Goal: Information Seeking & Learning: Learn about a topic

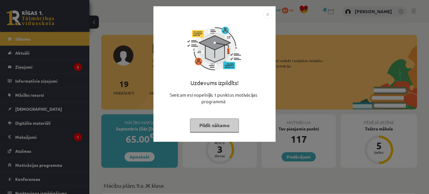
click at [268, 14] on img "Close" at bounding box center [267, 14] width 9 height 9
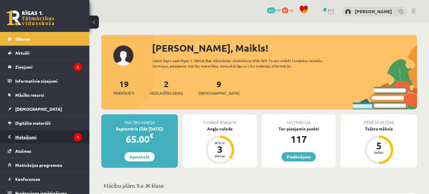
click at [41, 137] on legend "Maksājumi 1" at bounding box center [48, 137] width 67 height 14
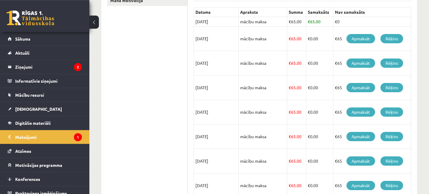
scroll to position [100, 0]
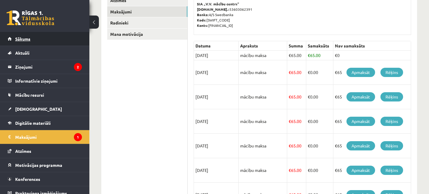
click at [26, 40] on span "Sākums" at bounding box center [22, 38] width 15 height 5
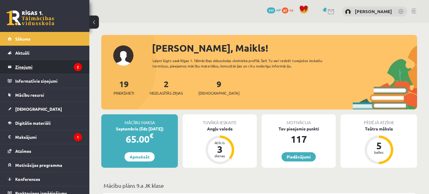
click at [30, 66] on legend "Ziņojumi 2" at bounding box center [48, 67] width 67 height 14
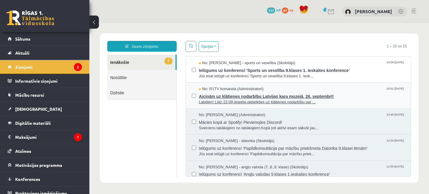
click at [230, 96] on span "Aicinām uz klātienes nodarbību Latvijas kara muzejā, 26. septembrī!" at bounding box center [302, 95] width 206 height 7
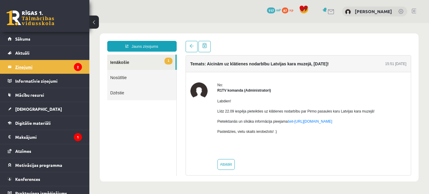
click at [27, 66] on legend "Ziņojumi 2" at bounding box center [48, 67] width 67 height 14
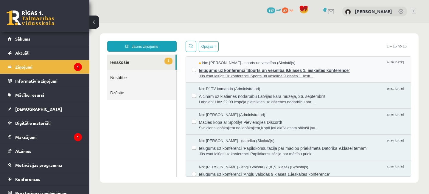
click at [235, 70] on span "Ielūgums uz konferenci 'Sports un veselība 9.klases 1. ieskaites konference'" at bounding box center [302, 69] width 206 height 7
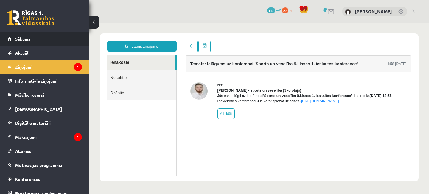
click at [21, 39] on span "Sākums" at bounding box center [22, 38] width 15 height 5
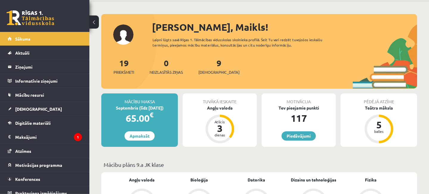
scroll to position [97, 0]
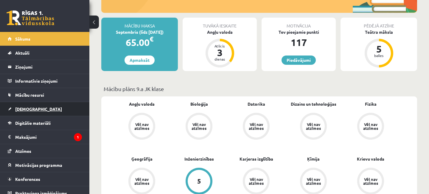
click at [32, 105] on link "[DEMOGRAPHIC_DATA]" at bounding box center [45, 109] width 74 height 14
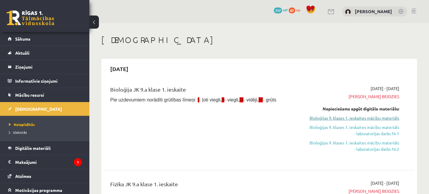
click at [354, 116] on link "Bioloģijas 9. klases 1. ieskaites mācību materiāls" at bounding box center [354, 118] width 90 height 6
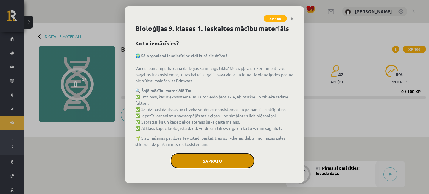
click at [227, 159] on button "Sapratu" at bounding box center [212, 160] width 83 height 15
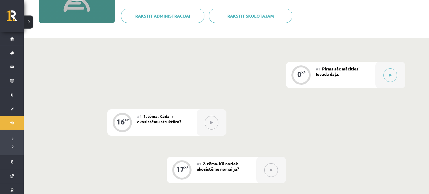
scroll to position [129, 0]
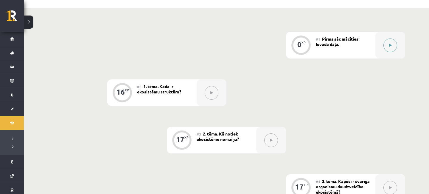
click at [389, 46] on icon at bounding box center [390, 46] width 3 height 4
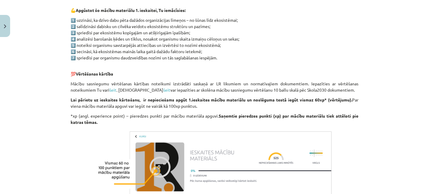
scroll to position [382, 0]
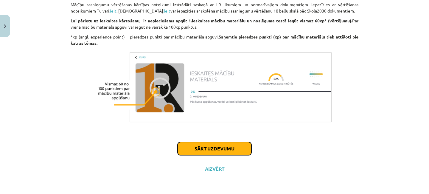
click at [232, 148] on button "Sākt uzdevumu" at bounding box center [215, 148] width 74 height 13
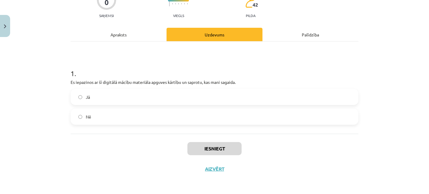
click at [79, 95] on label "Jā" at bounding box center [214, 96] width 287 height 15
click at [223, 148] on button "Iesniegt" at bounding box center [215, 148] width 54 height 13
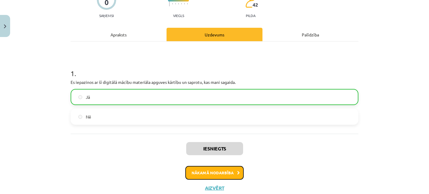
click at [221, 171] on button "Nākamā nodarbība" at bounding box center [214, 173] width 58 height 14
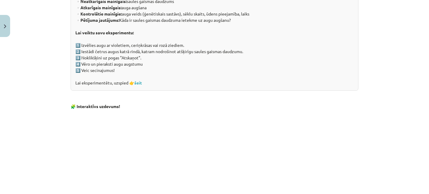
scroll to position [542, 0]
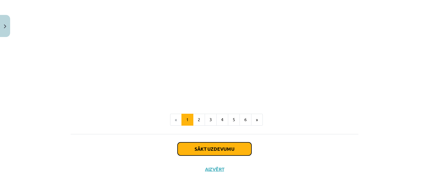
click at [225, 149] on button "Sākt uzdevumu" at bounding box center [215, 148] width 74 height 13
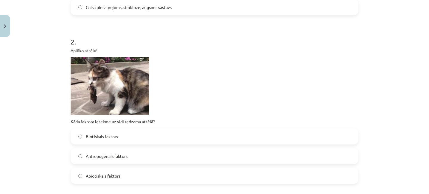
scroll to position [209, 0]
click at [78, 135] on label "Biotiskais faktors" at bounding box center [214, 136] width 287 height 15
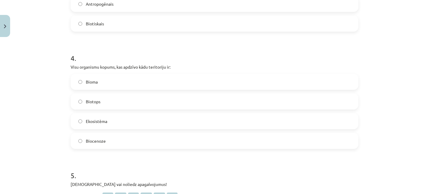
scroll to position [459, 0]
click at [81, 123] on label "Ekosistēma" at bounding box center [214, 120] width 287 height 15
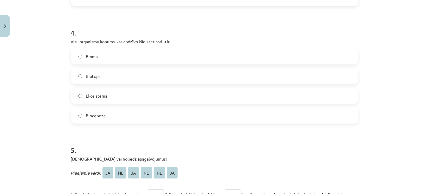
scroll to position [542, 0]
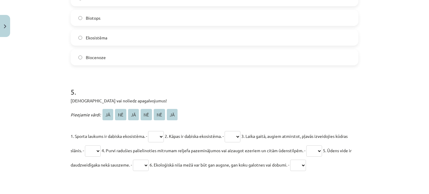
click at [148, 131] on select "** ** ** ** ** **" at bounding box center [156, 136] width 16 height 11
select select "**"
click option "**" at bounding box center [0, 0] width 0 height 0
click at [225, 131] on select "** ** ** ** ** **" at bounding box center [233, 136] width 16 height 11
select select "**"
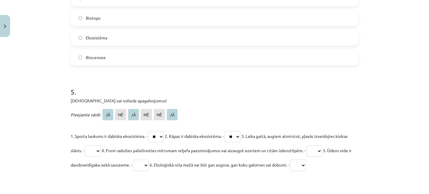
click option "**" at bounding box center [0, 0] width 0 height 0
click at [85, 145] on select "** ** ** ** ** **" at bounding box center [93, 150] width 16 height 11
click option "**" at bounding box center [0, 0] width 0 height 0
click at [307, 145] on select "** ** ** ** ** **" at bounding box center [315, 150] width 16 height 11
click at [383, 144] on div "Mācību tēma: Bioloģijas 9. klases 1. ieskaites mācību materiāls #2 1. tēma. Kād…" at bounding box center [214, 97] width 429 height 194
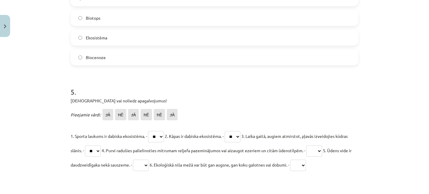
click at [85, 145] on select "** ** ** ** ** **" at bounding box center [93, 150] width 16 height 11
select select "**"
click option "**" at bounding box center [0, 0] width 0 height 0
click at [307, 145] on select "** ** ** ** ** **" at bounding box center [315, 150] width 16 height 11
select select "**"
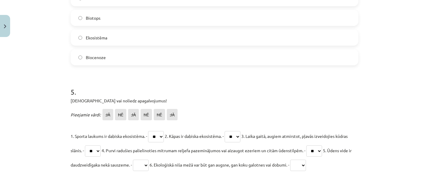
click option "**" at bounding box center [0, 0] width 0 height 0
click at [133, 160] on select "** ** ** ** ** **" at bounding box center [141, 165] width 16 height 11
select select "**"
click option "**" at bounding box center [0, 0] width 0 height 0
click at [290, 160] on select "** ** ** ** ** **" at bounding box center [298, 165] width 16 height 11
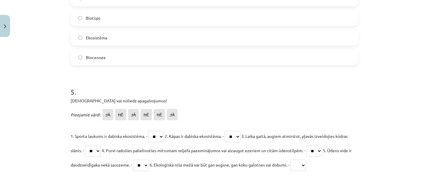
select select "**"
click option "**" at bounding box center [0, 0] width 0 height 0
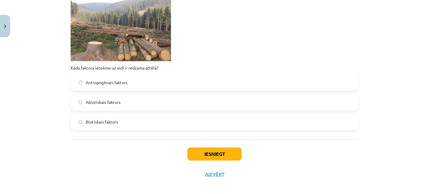
scroll to position [764, 0]
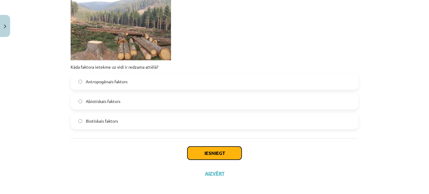
click at [224, 153] on button "Iesniegt" at bounding box center [215, 152] width 54 height 13
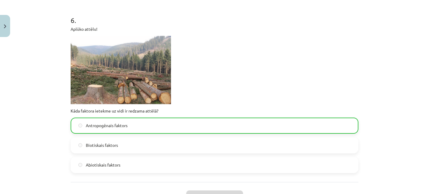
scroll to position [721, 0]
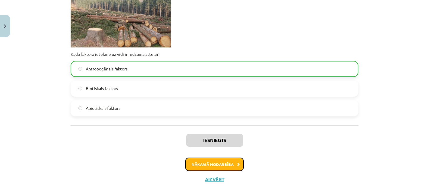
click at [225, 168] on button "Nākamā nodarbība" at bounding box center [214, 164] width 58 height 14
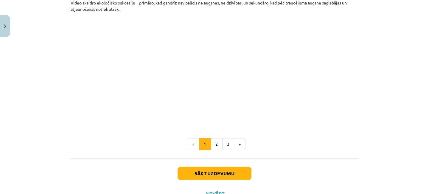
scroll to position [655, 0]
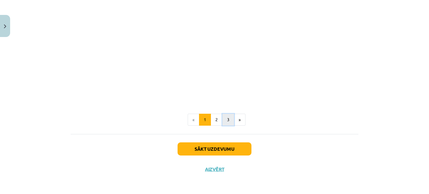
click at [226, 120] on button "3" at bounding box center [228, 120] width 12 height 12
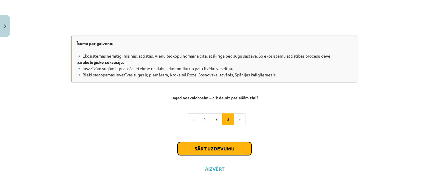
click at [217, 149] on button "Sākt uzdevumu" at bounding box center [215, 148] width 74 height 13
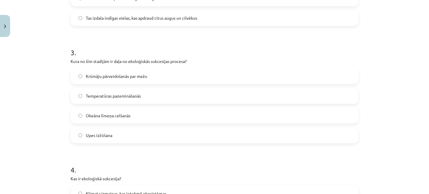
scroll to position [320, 0]
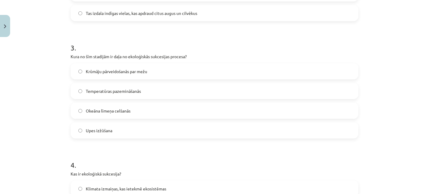
click at [78, 109] on label "Okeāna līmeņa celšanās" at bounding box center [214, 110] width 287 height 15
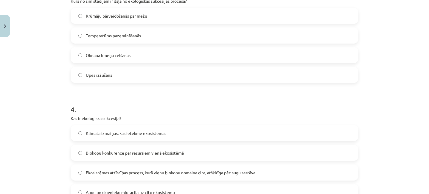
scroll to position [431, 0]
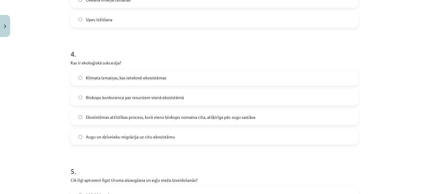
click at [78, 76] on label "Klimata izmaiņas, kas ietekmē ekosistēmas" at bounding box center [214, 77] width 287 height 15
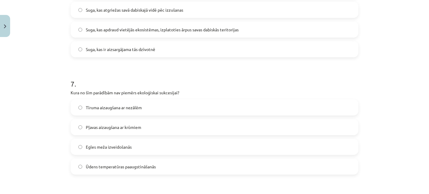
scroll to position [764, 0]
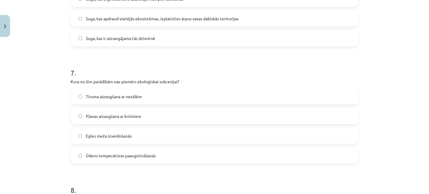
click at [81, 153] on label "Ūdens temperatūras paaugstināšanās" at bounding box center [214, 155] width 287 height 15
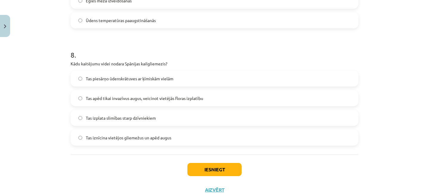
scroll to position [902, 0]
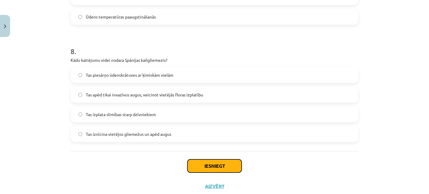
click at [226, 165] on button "Iesniegt" at bounding box center [215, 165] width 54 height 13
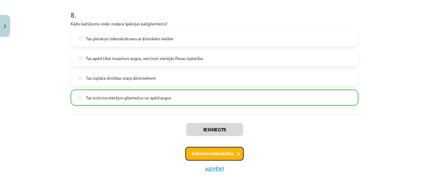
click at [218, 154] on button "Nākamā nodarbība" at bounding box center [214, 154] width 58 height 14
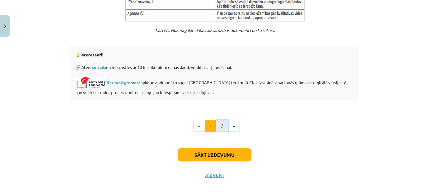
click at [222, 120] on button "2" at bounding box center [222, 126] width 12 height 12
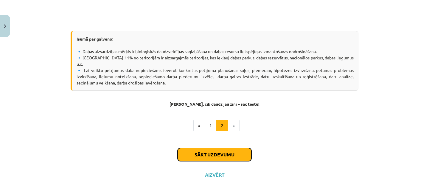
click at [225, 148] on button "Sākt uzdevumu" at bounding box center [215, 154] width 74 height 13
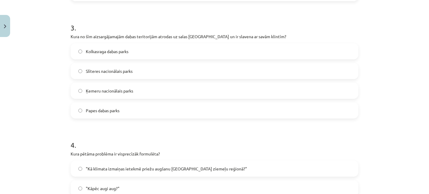
scroll to position [403, 0]
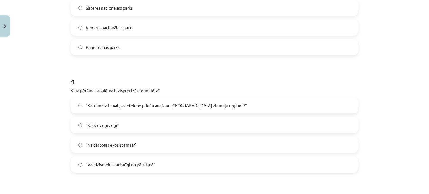
click at [78, 143] on label ""Kā darbojas ekosistēmas?"" at bounding box center [214, 144] width 287 height 15
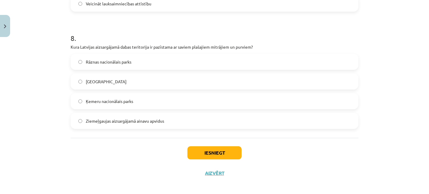
scroll to position [952, 0]
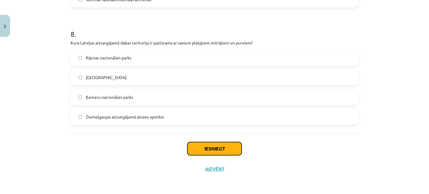
click at [223, 148] on button "Iesniegt" at bounding box center [215, 148] width 54 height 13
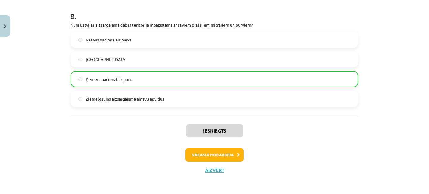
scroll to position [971, 0]
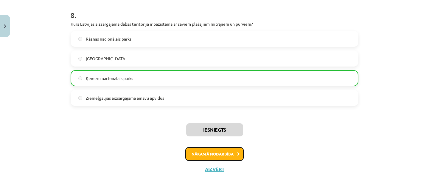
click at [214, 155] on button "Nākamā nodarbība" at bounding box center [214, 154] width 58 height 14
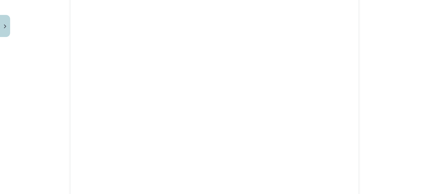
scroll to position [677, 0]
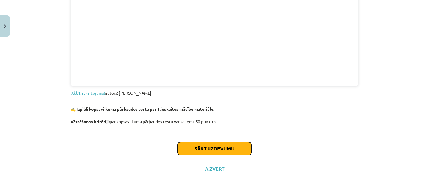
click at [232, 148] on button "Sākt uzdevumu" at bounding box center [215, 148] width 74 height 13
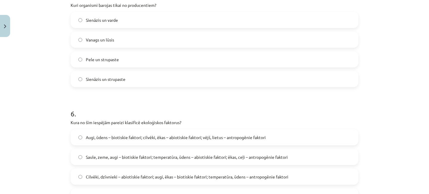
scroll to position [906, 0]
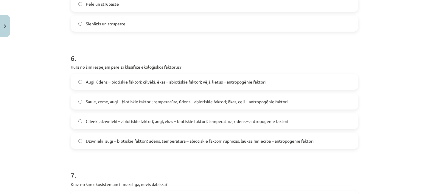
click at [82, 146] on label "Dzīvnieki, augi – biotiskie faktori; ūdens, temperatūra – abiotiskie faktori; r…" at bounding box center [214, 140] width 287 height 15
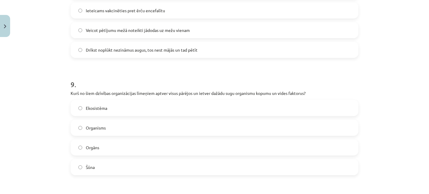
scroll to position [1239, 0]
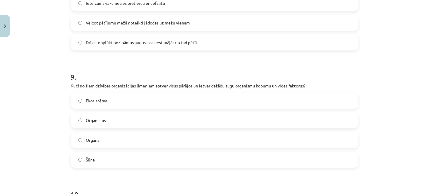
click at [78, 106] on label "Ekosistēma" at bounding box center [214, 100] width 287 height 15
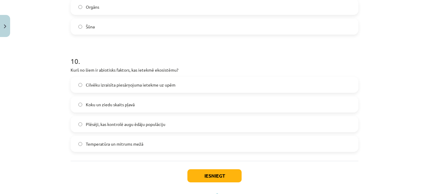
scroll to position [1378, 0]
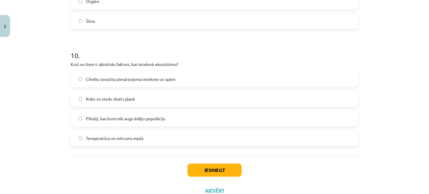
click at [81, 142] on label "Temperatūra un mitrums mežā" at bounding box center [214, 138] width 287 height 15
click at [213, 177] on button "Iesniegt" at bounding box center [215, 169] width 54 height 13
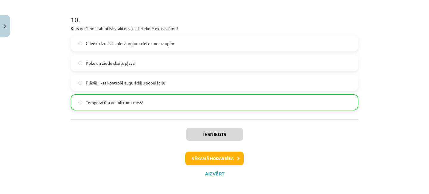
scroll to position [1414, 0]
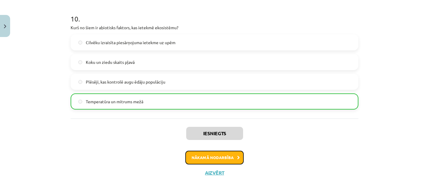
click at [230, 163] on button "Nākamā nodarbība" at bounding box center [214, 158] width 58 height 14
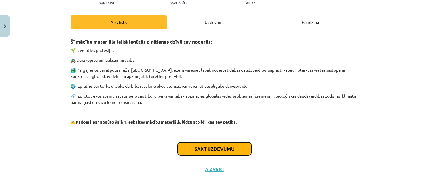
click at [221, 149] on button "Sākt uzdevumu" at bounding box center [215, 148] width 74 height 13
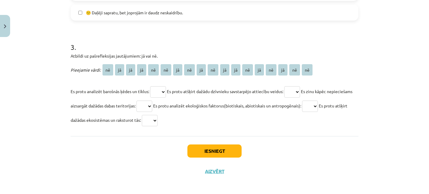
scroll to position [451, 0]
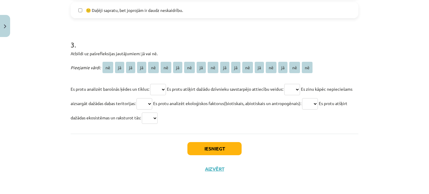
click at [150, 84] on select "** ** ** ** ** ** ** ** ** ** ** ** ** ** ** ** ** **" at bounding box center [158, 89] width 16 height 11
select select "**"
click option "**" at bounding box center [0, 0] width 0 height 0
click at [284, 84] on select "** ** ** ** ** ** ** ** ** ** ** ** ** ** ** ** ** **" at bounding box center [292, 89] width 16 height 11
select select "**"
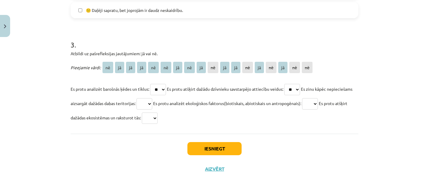
click option "**" at bounding box center [0, 0] width 0 height 0
click at [137, 98] on select "** ** ** ** ** ** ** ** ** ** ** ** ** ** ** ** ** **" at bounding box center [145, 103] width 16 height 11
select select "**"
click option "**" at bounding box center [0, 0] width 0 height 0
click at [302, 98] on select "** ** ** ** ** ** ** ** ** ** ** ** ** ** ** ** ** **" at bounding box center [310, 103] width 16 height 11
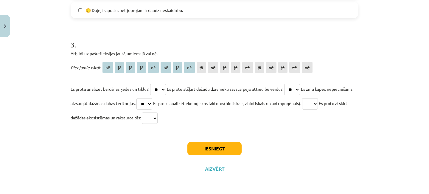
select select "**"
click option "**" at bounding box center [0, 0] width 0 height 0
click at [142, 112] on select "** ** ** ** ** ** ** ** ** ** ** ** ** ** ** ** ** **" at bounding box center [150, 117] width 16 height 11
select select "**"
click option "**" at bounding box center [0, 0] width 0 height 0
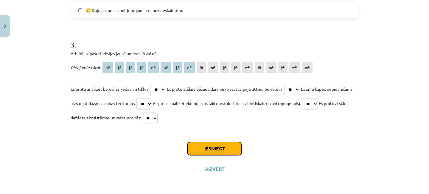
click at [217, 150] on button "Iesniegt" at bounding box center [215, 148] width 54 height 13
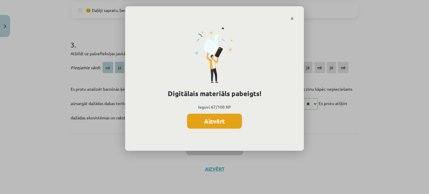
click at [217, 122] on button "Aizvērt" at bounding box center [214, 121] width 55 height 15
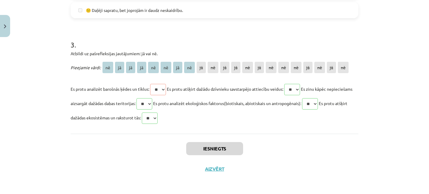
scroll to position [193, 0]
click at [217, 168] on button "Aizvērt" at bounding box center [214, 169] width 23 height 6
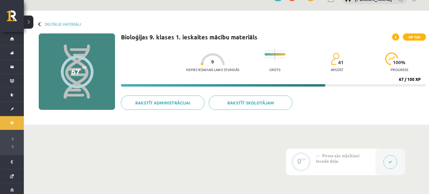
scroll to position [0, 0]
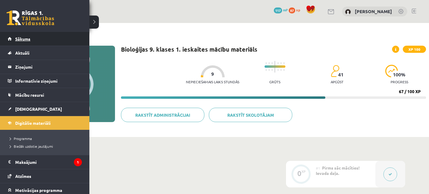
click at [19, 40] on span "Sākums" at bounding box center [22, 38] width 15 height 5
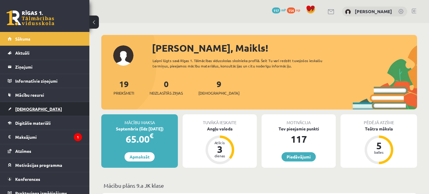
click at [29, 109] on span "[DEMOGRAPHIC_DATA]" at bounding box center [38, 108] width 47 height 5
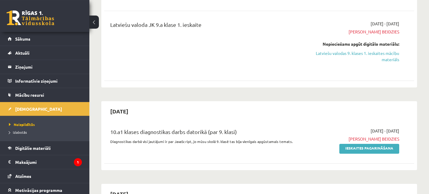
scroll to position [258, 0]
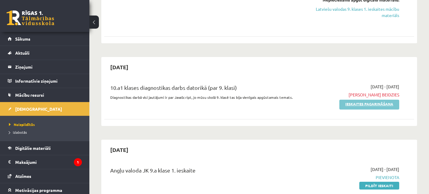
click at [367, 104] on link "Ieskaites pagarināšana" at bounding box center [370, 105] width 60 height 10
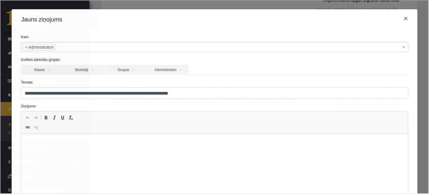
scroll to position [0, 0]
click at [158, 143] on p "**********" at bounding box center [214, 143] width 375 height 6
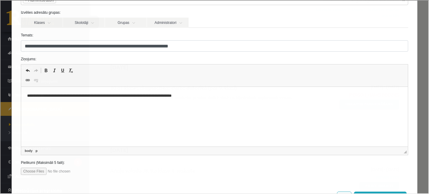
scroll to position [71, 0]
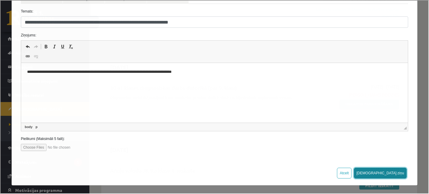
click at [396, 170] on button "Sūtīt ziņu" at bounding box center [380, 172] width 53 height 11
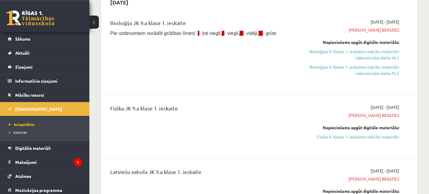
scroll to position [64, 0]
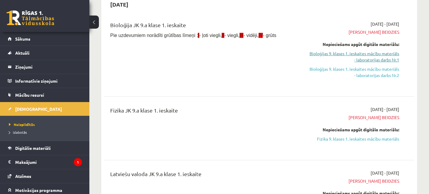
click at [335, 54] on link "Bioloģijas 9. klases 1. ieskaites mācību materiāls - laboratorijas darbs Nr.1" at bounding box center [354, 56] width 90 height 13
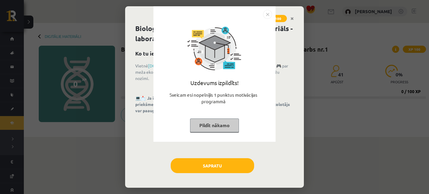
click at [222, 167] on div "Uzdevums izpildīts! Sveicam esi nopelnījis 1 punktus motivācijas programmā Pild…" at bounding box center [214, 97] width 429 height 194
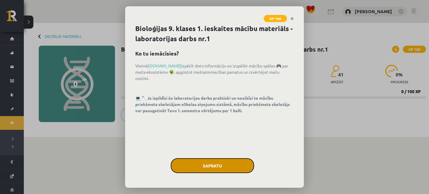
click at [218, 166] on button "Sapratu" at bounding box center [212, 165] width 83 height 15
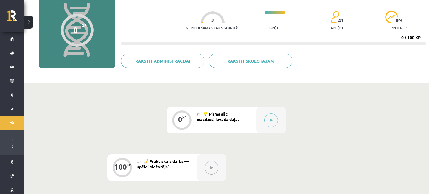
scroll to position [97, 0]
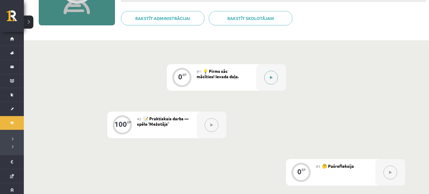
click at [275, 75] on button at bounding box center [271, 78] width 14 height 14
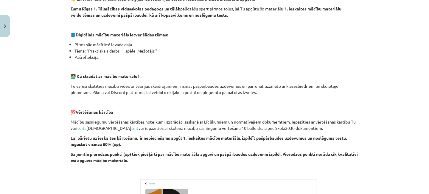
scroll to position [222, 0]
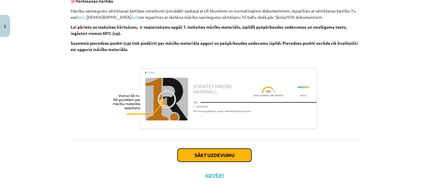
click at [233, 151] on button "Sākt uzdevumu" at bounding box center [215, 154] width 74 height 13
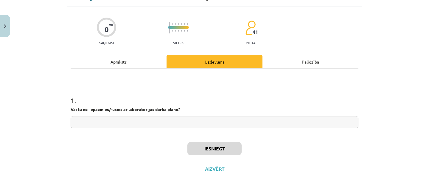
scroll to position [33, 0]
click at [166, 123] on input "text" at bounding box center [215, 122] width 288 height 12
type input "*"
type input "**"
click at [226, 153] on button "Iesniegt" at bounding box center [215, 148] width 54 height 13
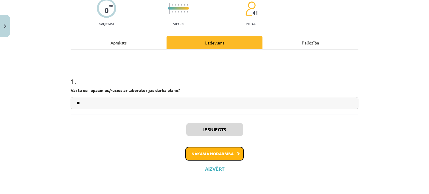
click at [219, 159] on button "Nākamā nodarbība" at bounding box center [214, 154] width 58 height 14
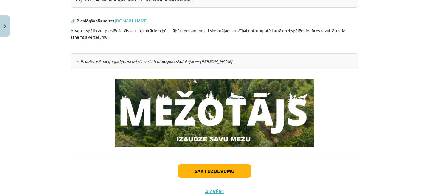
scroll to position [174, 0]
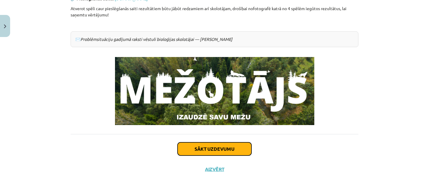
click at [225, 148] on button "Sākt uzdevumu" at bounding box center [215, 148] width 74 height 13
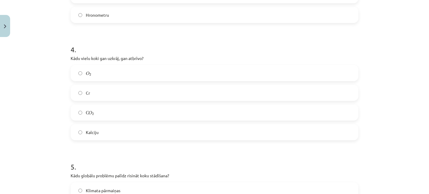
scroll to position [416, 0]
click at [82, 111] on label "С O 2 С O 2" at bounding box center [214, 111] width 287 height 15
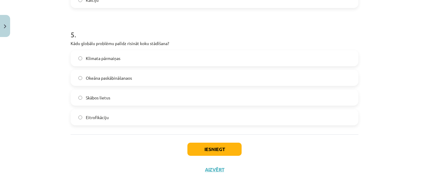
scroll to position [548, 0]
click at [222, 148] on button "Iesniegt" at bounding box center [215, 148] width 54 height 13
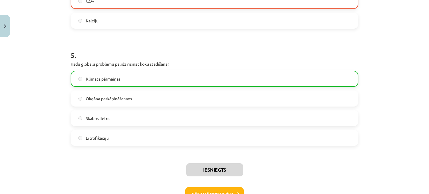
scroll to position [567, 0]
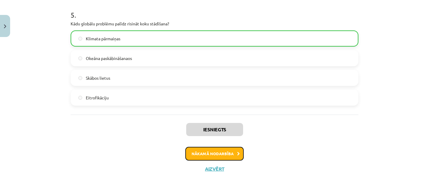
click at [219, 157] on button "Nākamā nodarbība" at bounding box center [214, 154] width 58 height 14
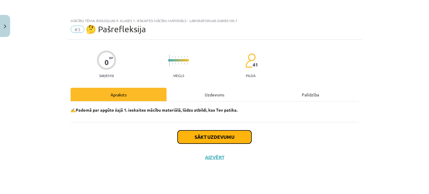
click at [230, 133] on button "Sākt uzdevumu" at bounding box center [215, 136] width 74 height 13
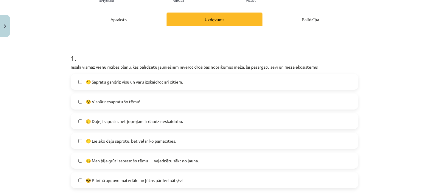
scroll to position [111, 0]
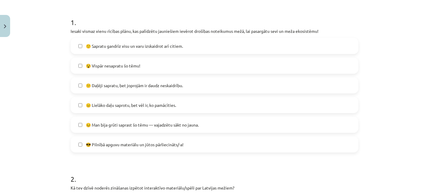
click at [78, 44] on label "🙂 Sapratu gandrīz visu un varu izskaidrot arī citiem." at bounding box center [214, 45] width 287 height 15
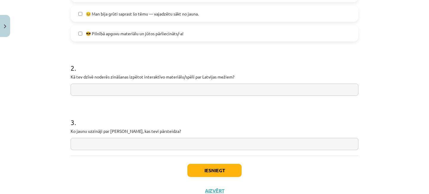
click at [167, 90] on input "text" at bounding box center [215, 89] width 288 height 12
type input "**********"
click at [127, 143] on input "text" at bounding box center [215, 144] width 288 height 12
type input "**********"
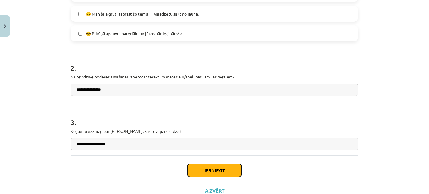
click at [218, 165] on button "Iesniegt" at bounding box center [215, 170] width 54 height 13
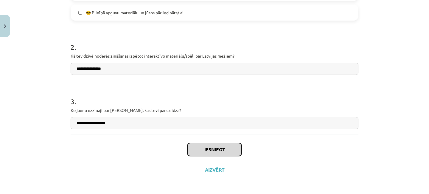
scroll to position [244, 0]
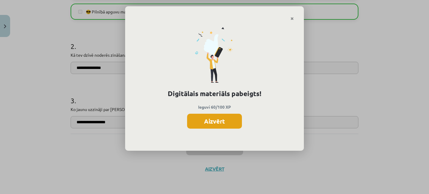
click at [218, 121] on button "Aizvērt" at bounding box center [214, 121] width 55 height 15
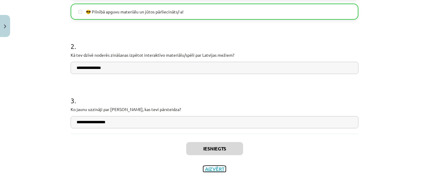
click at [218, 168] on button "Aizvērt" at bounding box center [214, 169] width 23 height 6
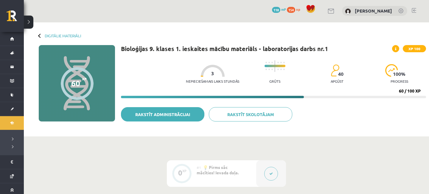
scroll to position [0, 0]
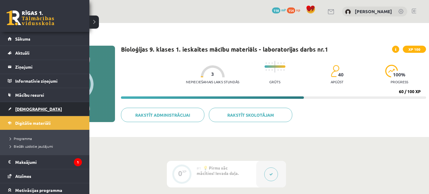
click at [29, 109] on span "[DEMOGRAPHIC_DATA]" at bounding box center [38, 108] width 47 height 5
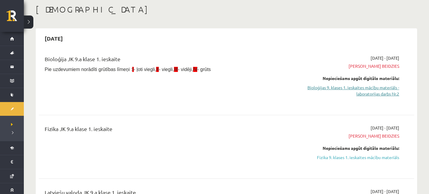
scroll to position [32, 0]
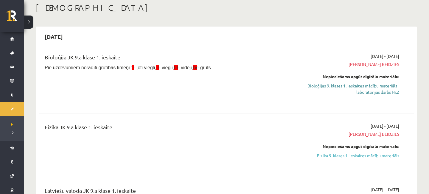
click at [370, 88] on link "Bioloģijas 9. klases 1. ieskaites mācību materiāls - laboratorijas darbs Nr.2" at bounding box center [343, 89] width 112 height 13
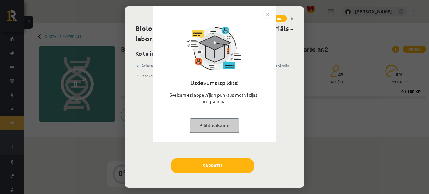
click at [224, 123] on button "Pildīt nākamo" at bounding box center [214, 125] width 49 height 14
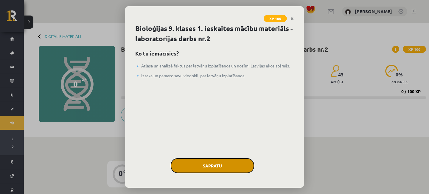
click at [219, 162] on button "Sapratu" at bounding box center [212, 165] width 83 height 15
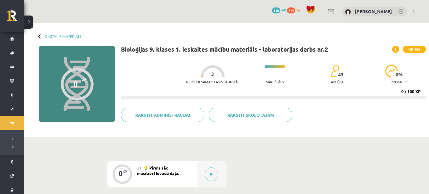
scroll to position [97, 0]
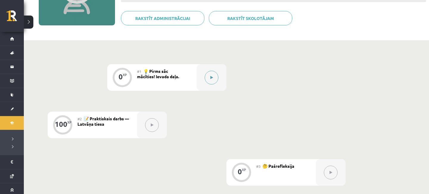
click at [210, 78] on button at bounding box center [212, 78] width 14 height 14
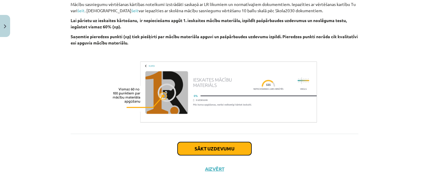
click at [218, 149] on button "Sākt uzdevumu" at bounding box center [215, 148] width 74 height 13
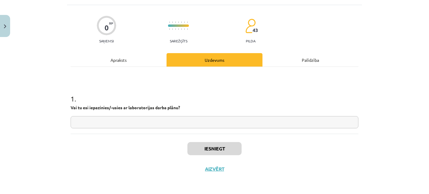
click at [148, 120] on input "text" at bounding box center [215, 122] width 288 height 12
type input "**"
click at [230, 148] on button "Iesniegt" at bounding box center [215, 148] width 54 height 13
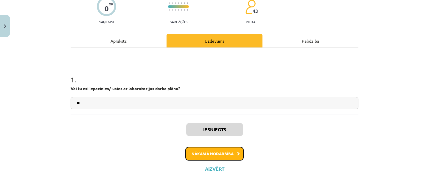
click at [223, 153] on button "Nākamā nodarbība" at bounding box center [214, 154] width 58 height 14
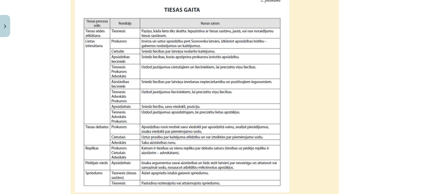
scroll to position [510, 0]
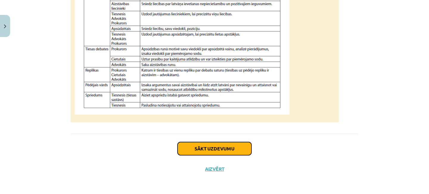
click at [212, 151] on button "Sākt uzdevumu" at bounding box center [215, 148] width 74 height 13
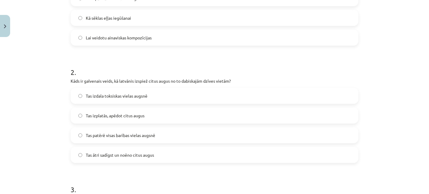
scroll to position [180, 0]
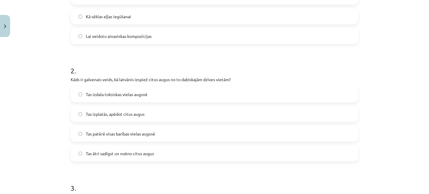
click at [78, 94] on label "Tas izdala toksiskas vielas augsnē" at bounding box center [214, 94] width 287 height 15
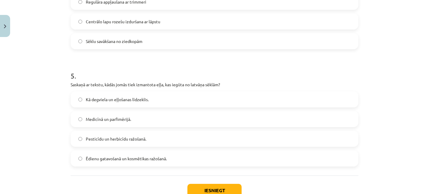
scroll to position [540, 0]
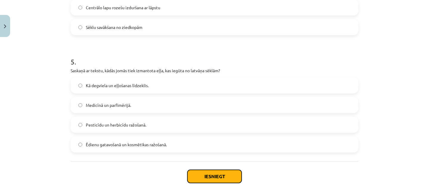
click at [210, 179] on button "Iesniegt" at bounding box center [215, 176] width 54 height 13
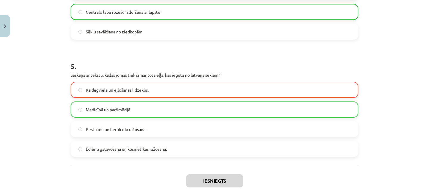
scroll to position [555, 0]
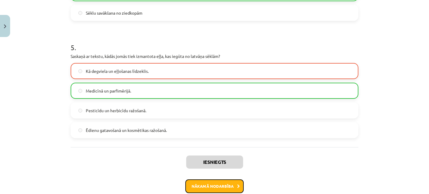
click at [216, 182] on button "Nākamā nodarbība" at bounding box center [214, 186] width 58 height 14
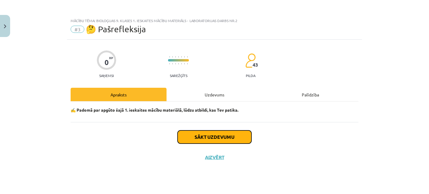
click at [224, 136] on button "Sākt uzdevumu" at bounding box center [215, 136] width 74 height 13
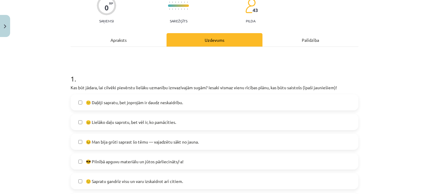
scroll to position [55, 0]
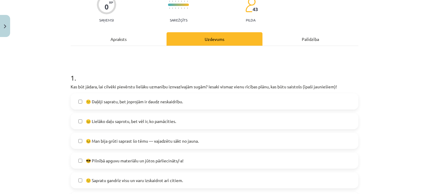
click at [83, 120] on label "😐 Lielāko daļu saprotu, bet vēl ir, ko pamācīties." at bounding box center [214, 121] width 287 height 15
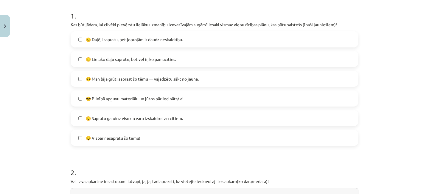
scroll to position [139, 0]
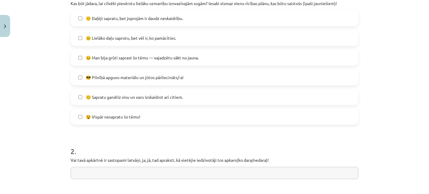
click at [135, 169] on input "text" at bounding box center [215, 173] width 288 height 12
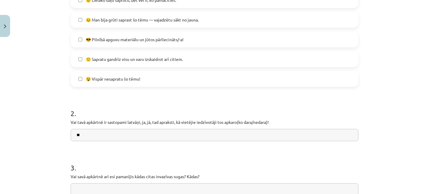
scroll to position [222, 0]
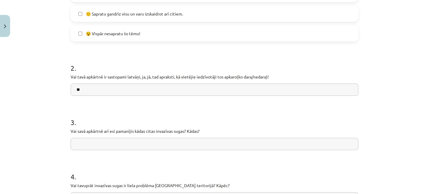
type input "**"
click at [98, 144] on input "text" at bounding box center [215, 144] width 288 height 12
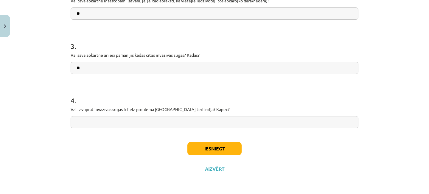
type input "**"
click at [158, 123] on input "text" at bounding box center [215, 122] width 288 height 12
type input "**********"
click at [212, 154] on button "Iesniegt" at bounding box center [215, 148] width 54 height 13
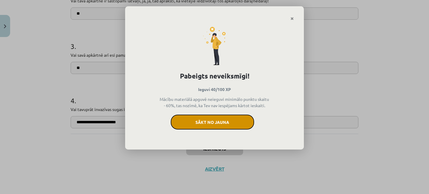
click at [219, 123] on button "Sākt no jauna" at bounding box center [212, 122] width 83 height 15
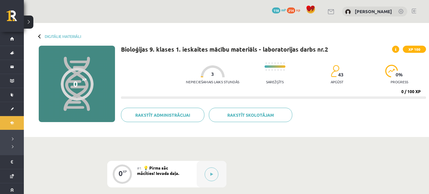
scroll to position [97, 0]
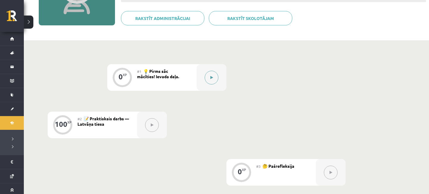
click at [215, 76] on button at bounding box center [212, 78] width 14 height 14
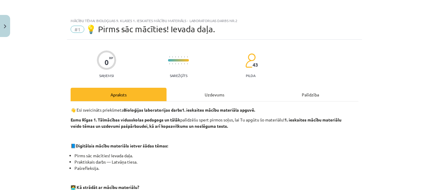
scroll to position [228, 0]
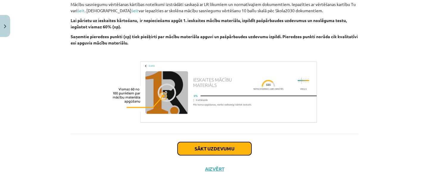
click at [225, 148] on button "Sākt uzdevumu" at bounding box center [215, 148] width 74 height 13
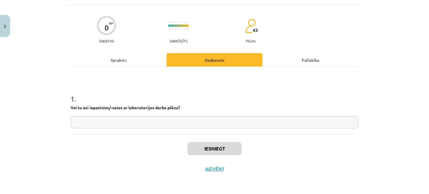
click at [137, 121] on input "text" at bounding box center [215, 122] width 288 height 12
type input "**"
click at [208, 143] on button "Iesniegt" at bounding box center [215, 148] width 54 height 13
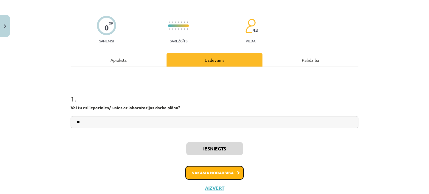
click at [217, 170] on button "Nākamā nodarbība" at bounding box center [214, 173] width 58 height 14
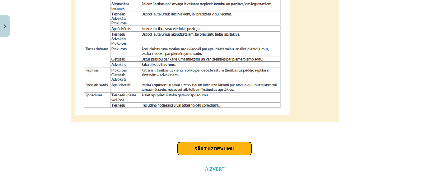
click at [211, 149] on button "Sākt uzdevumu" at bounding box center [215, 148] width 74 height 13
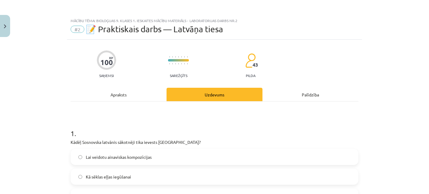
scroll to position [83, 0]
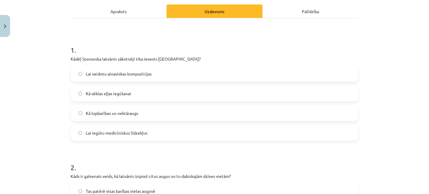
click at [82, 111] on label "Kā lopbarības un nektāraugs" at bounding box center [214, 113] width 287 height 15
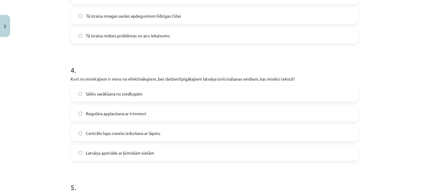
scroll to position [416, 0]
click at [78, 132] on label "Centrālo lapu rozešu izduršana ar lāpstu" at bounding box center [214, 131] width 287 height 15
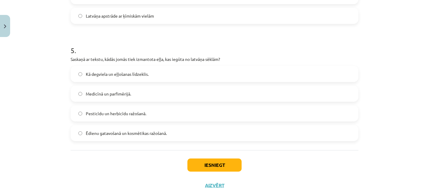
scroll to position [555, 0]
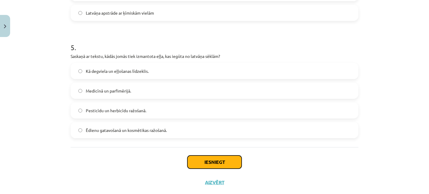
click at [223, 159] on button "Iesniegt" at bounding box center [215, 161] width 54 height 13
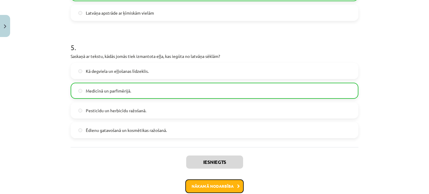
click at [228, 188] on button "Nākamā nodarbība" at bounding box center [214, 186] width 58 height 14
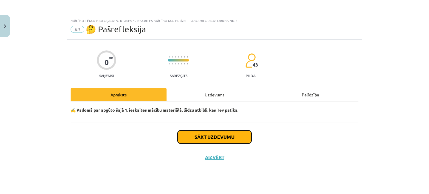
click at [228, 139] on button "Sākt uzdevumu" at bounding box center [215, 136] width 74 height 13
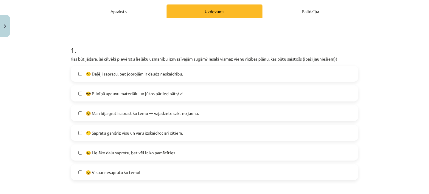
scroll to position [194, 0]
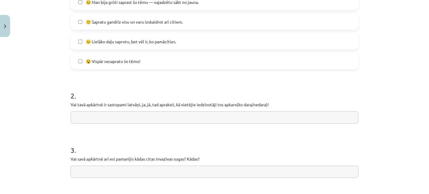
click at [155, 116] on input "text" at bounding box center [215, 117] width 288 height 12
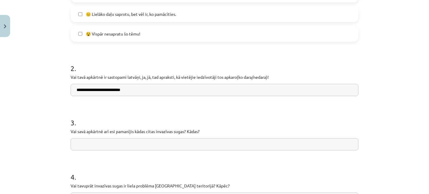
scroll to position [222, 0]
type input "**********"
click at [143, 147] on input "text" at bounding box center [215, 144] width 288 height 12
type input "*"
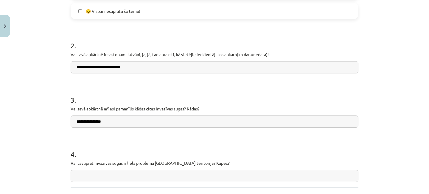
scroll to position [298, 0]
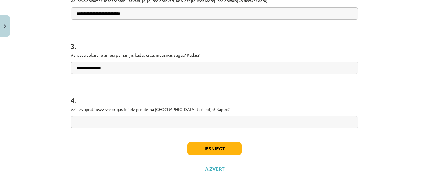
type input "**********"
click at [114, 122] on input "text" at bounding box center [215, 122] width 288 height 12
type input "*"
type input "**********"
click at [197, 148] on button "Iesniegt" at bounding box center [215, 148] width 54 height 13
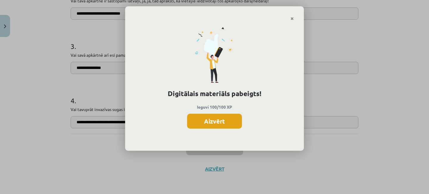
click at [214, 120] on button "Aizvērt" at bounding box center [214, 121] width 55 height 15
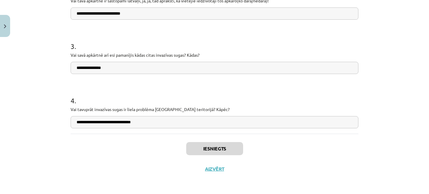
scroll to position [193, 0]
click at [214, 169] on button "Aizvērt" at bounding box center [214, 169] width 23 height 6
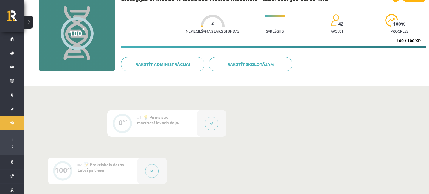
scroll to position [0, 0]
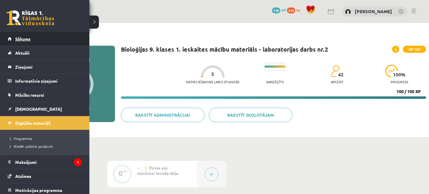
click at [29, 38] on span "Sākums" at bounding box center [22, 38] width 15 height 5
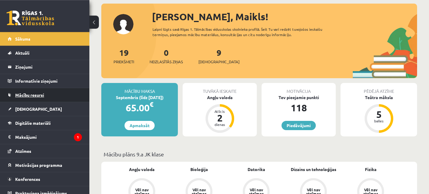
scroll to position [32, 0]
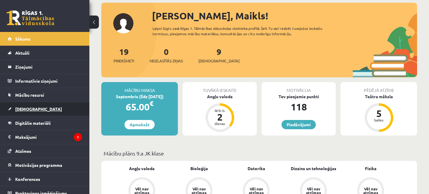
click at [33, 110] on span "[DEMOGRAPHIC_DATA]" at bounding box center [38, 108] width 47 height 5
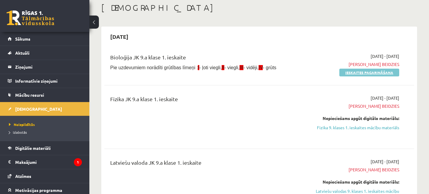
click at [378, 73] on link "Ieskaites pagarināšana" at bounding box center [370, 73] width 60 height 8
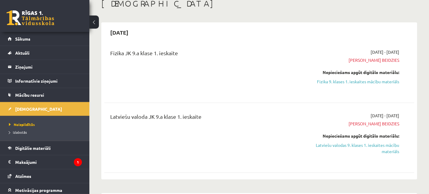
scroll to position [32, 0]
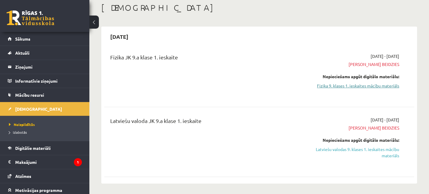
click at [332, 86] on link "Fizika 9. klases 1. ieskaites mācību materiāls" at bounding box center [354, 86] width 90 height 6
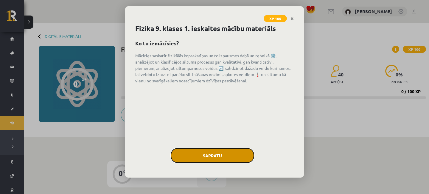
click at [231, 155] on button "Sapratu" at bounding box center [212, 155] width 83 height 15
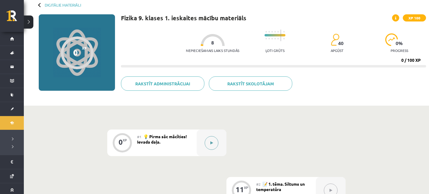
scroll to position [32, 0]
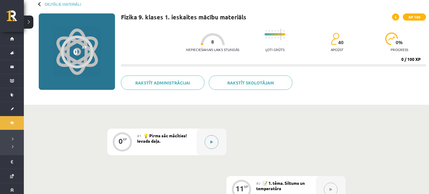
click at [215, 142] on button at bounding box center [212, 142] width 14 height 14
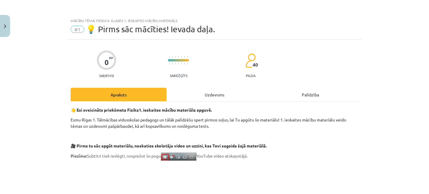
scroll to position [83, 0]
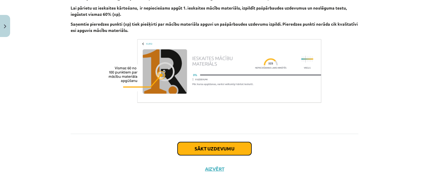
click at [237, 153] on button "Sākt uzdevumu" at bounding box center [215, 148] width 74 height 13
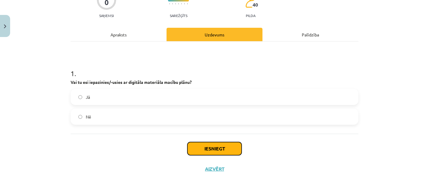
click at [208, 150] on button "Iesniegt" at bounding box center [215, 148] width 54 height 13
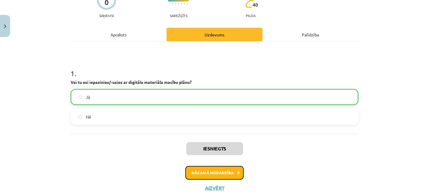
click at [216, 174] on button "Nākamā nodarbība" at bounding box center [214, 173] width 58 height 14
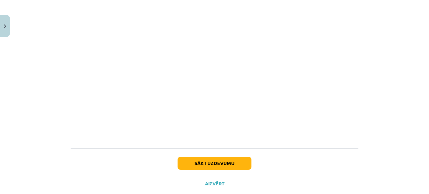
scroll to position [343, 0]
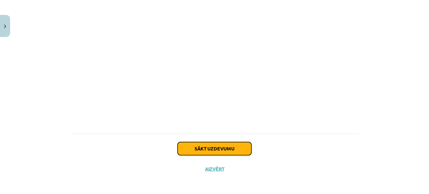
click at [226, 147] on button "Sākt uzdevumu" at bounding box center [215, 148] width 74 height 13
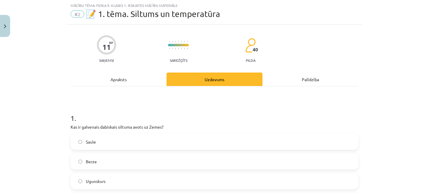
scroll to position [15, 0]
drag, startPoint x: 78, startPoint y: 141, endPoint x: 135, endPoint y: 139, distance: 57.0
click at [78, 141] on label "Saule" at bounding box center [214, 141] width 287 height 15
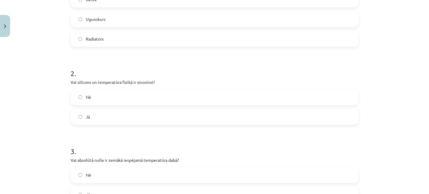
scroll to position [264, 0]
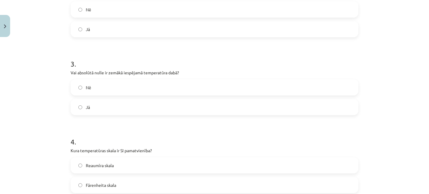
click at [83, 89] on label "Nē" at bounding box center [214, 87] width 287 height 15
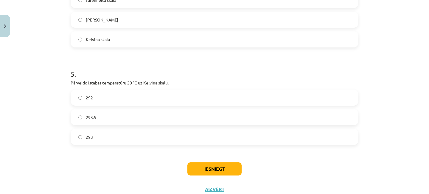
scroll to position [470, 0]
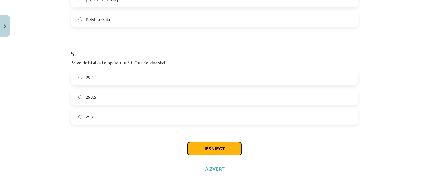
click at [214, 145] on button "Iesniegt" at bounding box center [215, 148] width 54 height 13
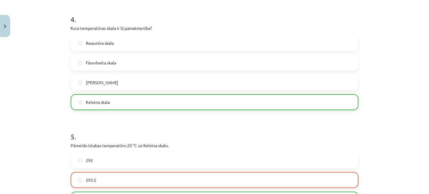
scroll to position [471, 0]
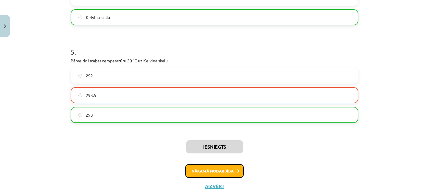
click at [227, 171] on button "Nākamā nodarbība" at bounding box center [214, 171] width 58 height 14
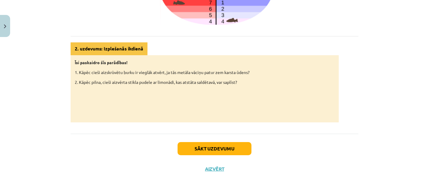
scroll to position [314, 0]
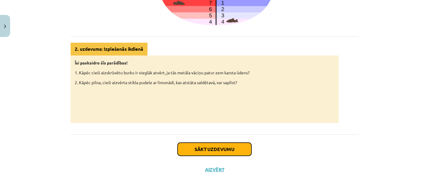
click at [213, 154] on button "Sākt uzdevumu" at bounding box center [215, 149] width 74 height 13
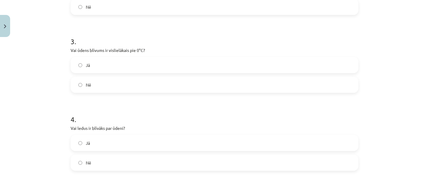
scroll to position [264, 0]
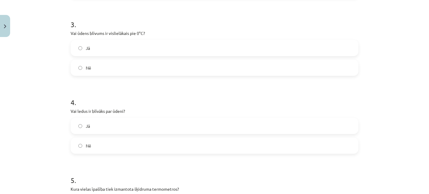
click at [80, 142] on label "Nē" at bounding box center [214, 145] width 287 height 15
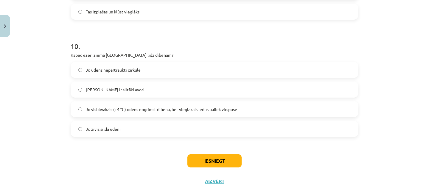
scroll to position [986, 0]
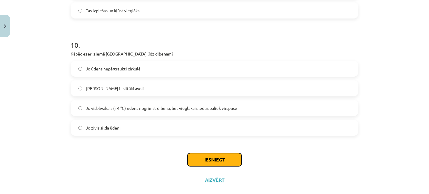
click at [208, 160] on button "Iesniegt" at bounding box center [215, 159] width 54 height 13
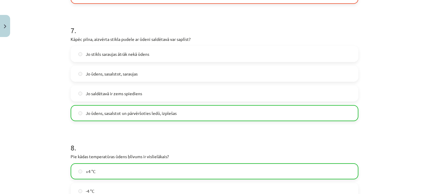
scroll to position [655, 0]
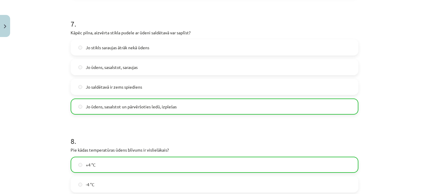
click at [398, 55] on div "Mācību tēma: Fizika 9. klases 1. ieskaites mācību materiāls #3 📝 2. tēma. Siltu…" at bounding box center [214, 97] width 429 height 194
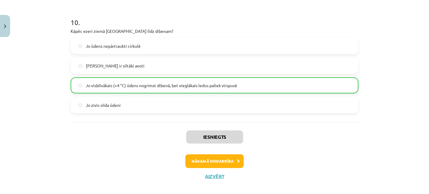
scroll to position [1016, 0]
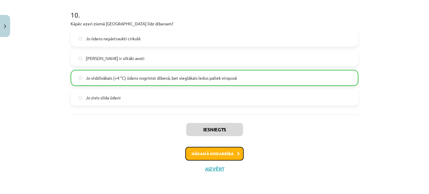
click at [219, 150] on button "Nākamā nodarbība" at bounding box center [214, 154] width 58 height 14
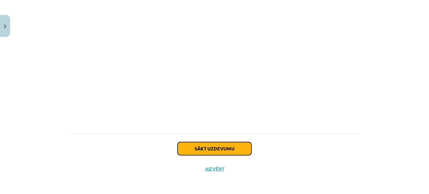
click at [229, 145] on button "Sākt uzdevumu" at bounding box center [215, 148] width 74 height 13
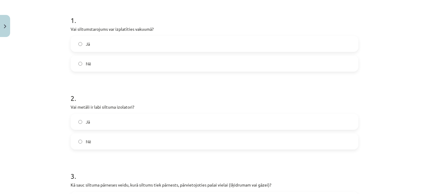
scroll to position [139, 0]
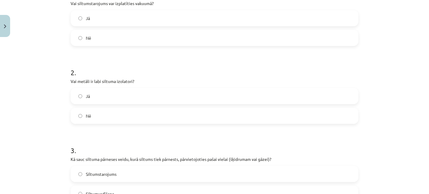
drag, startPoint x: 79, startPoint y: 118, endPoint x: 117, endPoint y: 113, distance: 37.9
click at [80, 118] on label "Nē" at bounding box center [214, 115] width 287 height 15
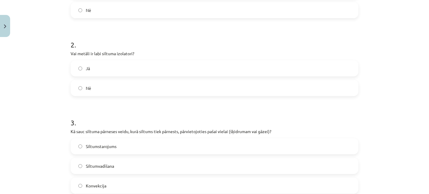
click at [78, 89] on label "Nē" at bounding box center [214, 88] width 287 height 15
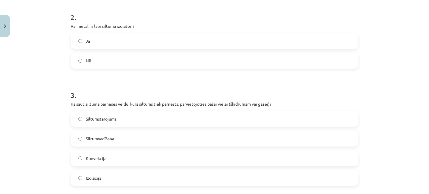
scroll to position [194, 0]
click at [81, 156] on label "Konvekcija" at bounding box center [214, 157] width 287 height 15
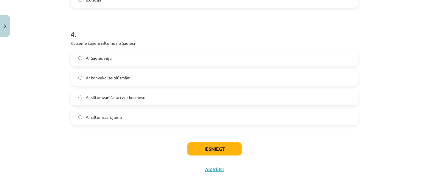
scroll to position [372, 0]
click at [221, 148] on button "Iesniegt" at bounding box center [215, 148] width 54 height 13
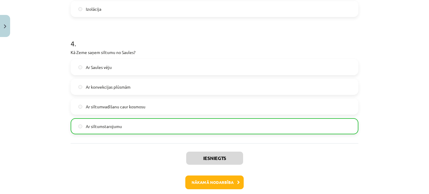
scroll to position [388, 0]
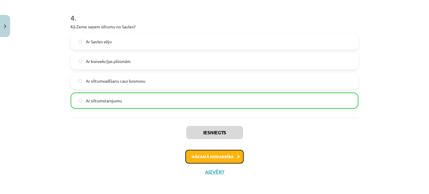
click at [225, 157] on button "Nākamā nodarbība" at bounding box center [214, 157] width 58 height 14
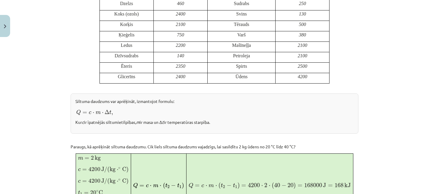
scroll to position [337, 0]
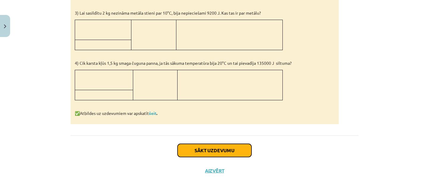
click at [222, 149] on button "Sākt uzdevumu" at bounding box center [215, 150] width 74 height 13
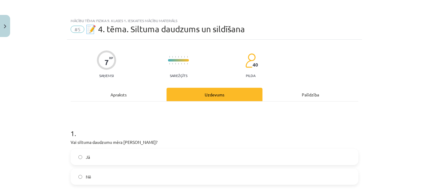
scroll to position [55, 0]
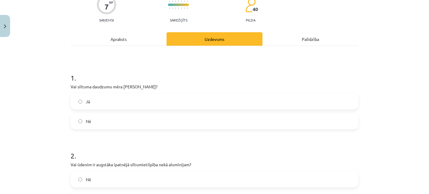
click at [82, 100] on label "Jā" at bounding box center [214, 101] width 287 height 15
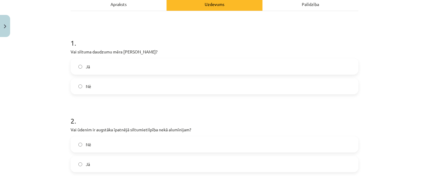
scroll to position [139, 0]
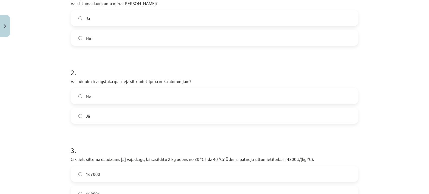
click at [74, 115] on label "Jā" at bounding box center [214, 115] width 287 height 15
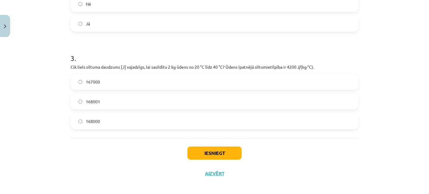
scroll to position [235, 0]
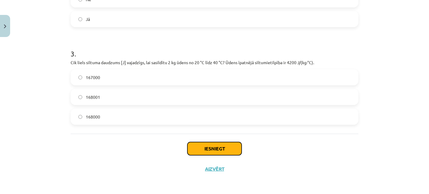
click at [208, 152] on button "Iesniegt" at bounding box center [215, 148] width 54 height 13
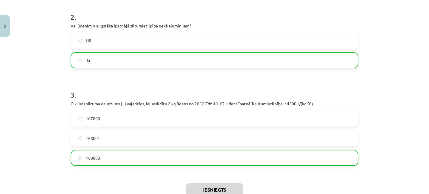
scroll to position [254, 0]
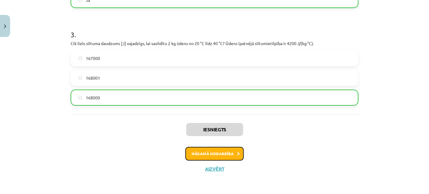
click at [227, 153] on button "Nākamā nodarbība" at bounding box center [214, 154] width 58 height 14
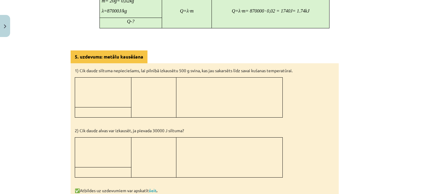
scroll to position [593, 0]
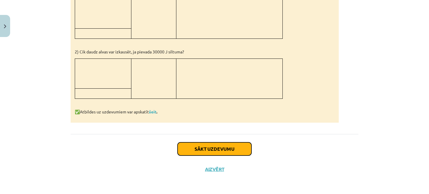
click at [223, 145] on button "Sākt uzdevumu" at bounding box center [215, 148] width 74 height 13
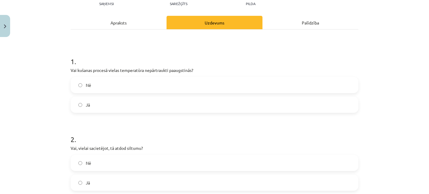
scroll to position [111, 0]
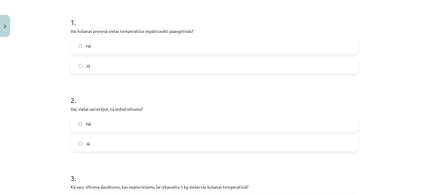
click at [83, 142] on label "Jā" at bounding box center [214, 143] width 287 height 15
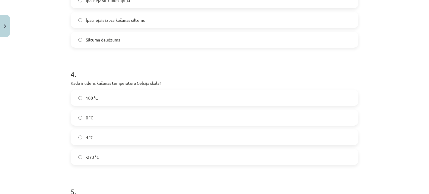
scroll to position [333, 0]
click at [81, 115] on label "0 °C" at bounding box center [214, 116] width 287 height 15
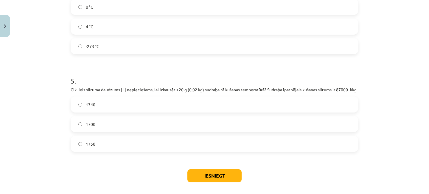
scroll to position [444, 0]
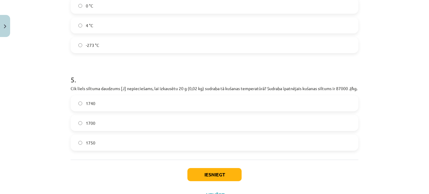
click at [78, 108] on label "1740" at bounding box center [214, 103] width 287 height 15
click at [224, 177] on button "Iesniegt" at bounding box center [215, 174] width 54 height 13
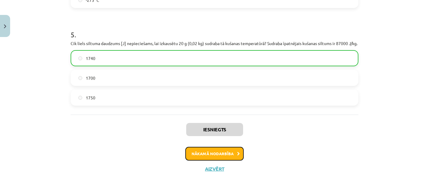
click at [222, 153] on button "Nākamā nodarbība" at bounding box center [214, 154] width 58 height 14
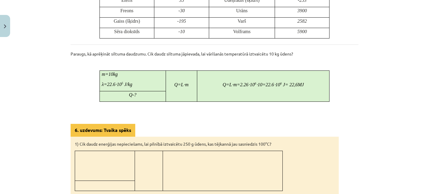
scroll to position [375, 0]
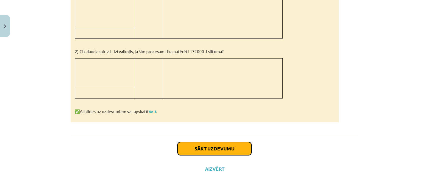
click at [234, 151] on button "Sākt uzdevumu" at bounding box center [215, 148] width 74 height 13
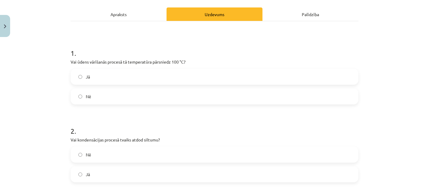
scroll to position [81, 0]
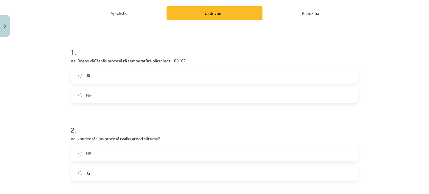
click at [82, 172] on label "Jā" at bounding box center [214, 172] width 287 height 15
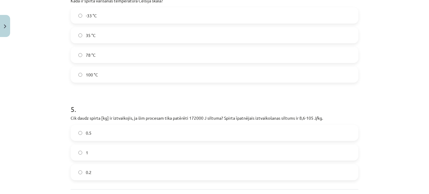
scroll to position [359, 0]
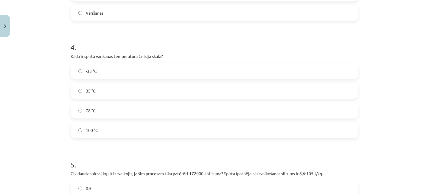
drag, startPoint x: 83, startPoint y: 111, endPoint x: 98, endPoint y: 114, distance: 15.5
click at [83, 111] on label "78 °C" at bounding box center [214, 110] width 287 height 15
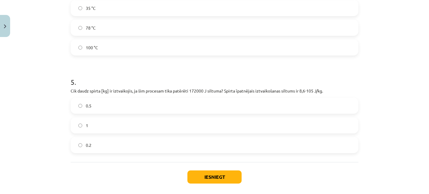
scroll to position [442, 0]
click at [219, 174] on button "Iesniegt" at bounding box center [215, 176] width 54 height 13
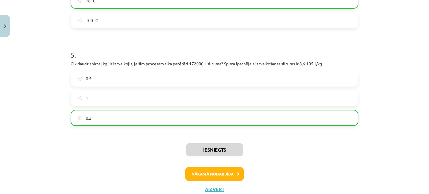
scroll to position [470, 0]
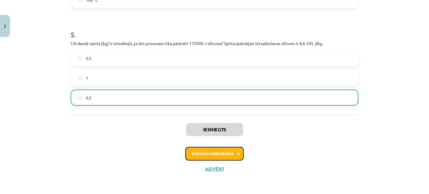
click at [217, 159] on button "Nākamā nodarbība" at bounding box center [214, 154] width 58 height 14
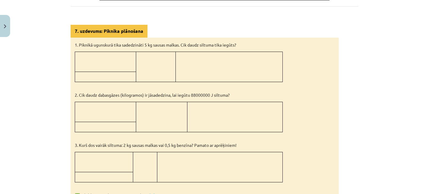
scroll to position [367, 0]
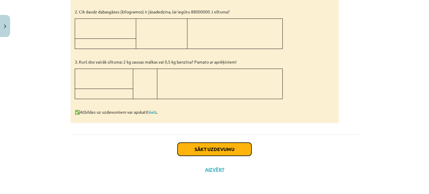
click at [230, 151] on button "Sākt uzdevumu" at bounding box center [215, 149] width 74 height 13
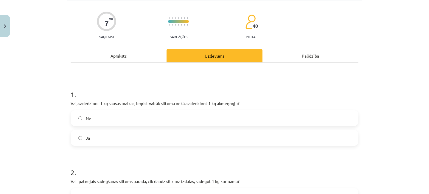
scroll to position [83, 0]
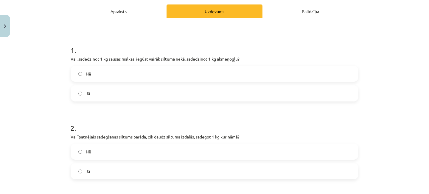
click at [79, 71] on label "Nē" at bounding box center [214, 73] width 287 height 15
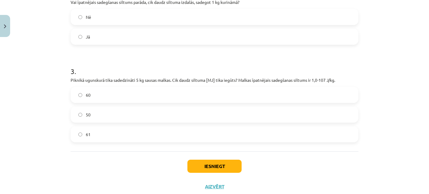
scroll to position [235, 0]
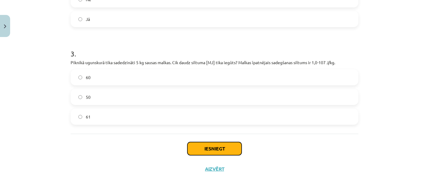
click at [213, 148] on button "Iesniegt" at bounding box center [215, 148] width 54 height 13
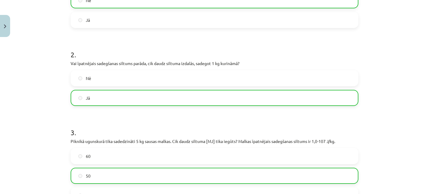
scroll to position [208, 0]
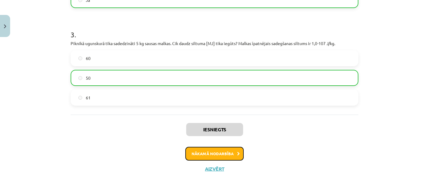
click at [223, 152] on button "Nākamā nodarbība" at bounding box center [214, 154] width 58 height 14
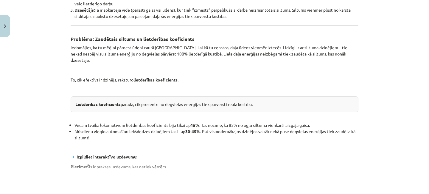
scroll to position [237, 0]
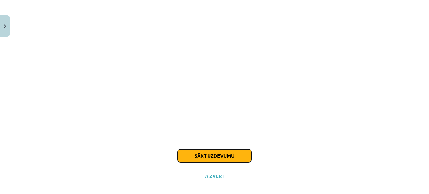
click at [226, 150] on button "Sākt uzdevumu" at bounding box center [215, 155] width 74 height 13
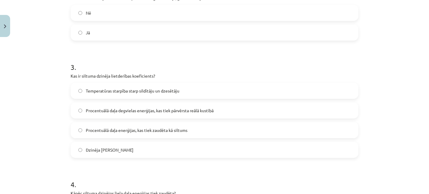
scroll to position [333, 0]
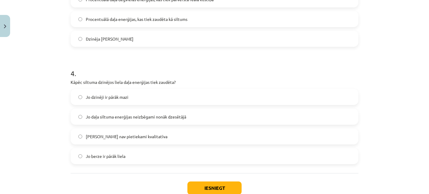
click at [78, 117] on label "Jo daļa siltuma enerģijas neizbēgami nonāk dzesētājā" at bounding box center [214, 116] width 287 height 15
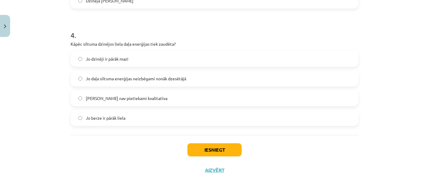
scroll to position [372, 0]
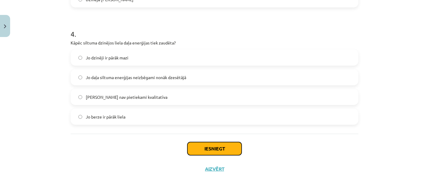
click at [222, 149] on button "Iesniegt" at bounding box center [215, 148] width 54 height 13
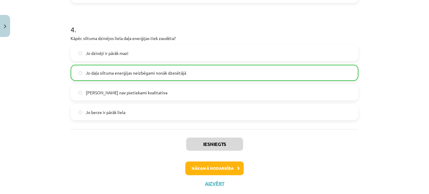
scroll to position [391, 0]
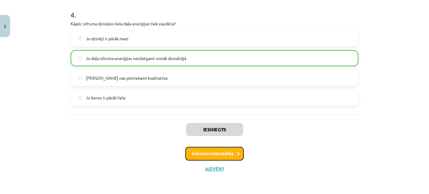
click at [220, 154] on button "Nākamā nodarbība" at bounding box center [214, 154] width 58 height 14
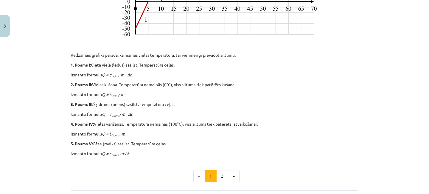
scroll to position [257, 0]
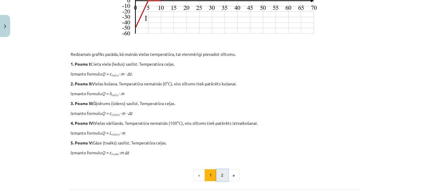
click at [221, 175] on button "2" at bounding box center [222, 175] width 12 height 12
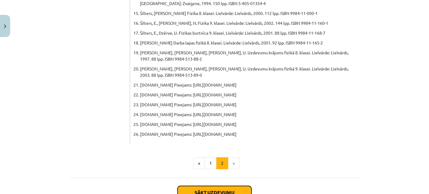
click at [229, 186] on button "Sākt uzdevumu" at bounding box center [215, 192] width 74 height 13
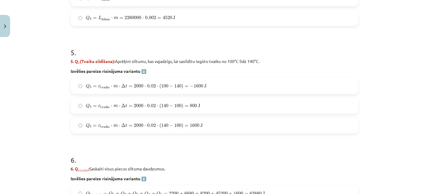
scroll to position [649, 0]
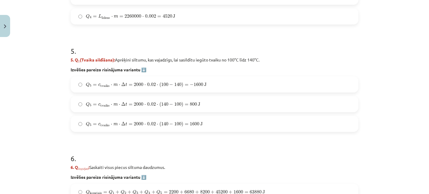
click at [84, 85] on label "Q 5 = c tvaiks ⋅ m ⋅ Δ t = 2000 ⋅ 0.02 ⋅ ( 100 − 140 ) = − 1600 J Q 5 = c tvaik…" at bounding box center [214, 84] width 287 height 15
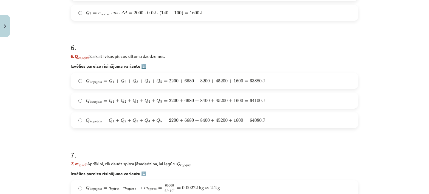
scroll to position [843, 0]
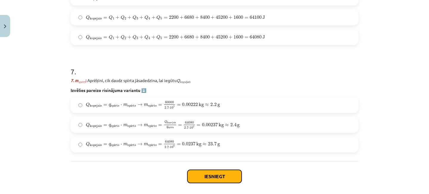
drag, startPoint x: 215, startPoint y: 180, endPoint x: 214, endPoint y: 175, distance: 4.3
click at [215, 180] on button "Iesniegt" at bounding box center [215, 176] width 54 height 13
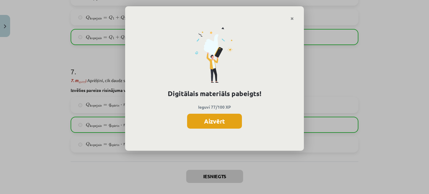
click at [216, 121] on button "Aizvērt" at bounding box center [214, 121] width 55 height 15
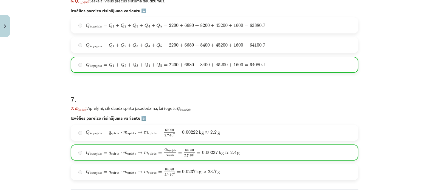
scroll to position [871, 0]
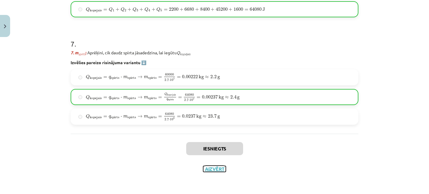
click at [217, 167] on button "Aizvērt" at bounding box center [214, 169] width 23 height 6
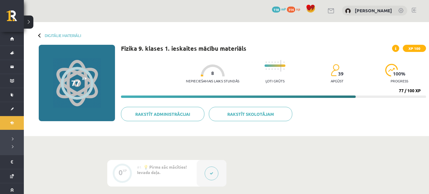
scroll to position [0, 0]
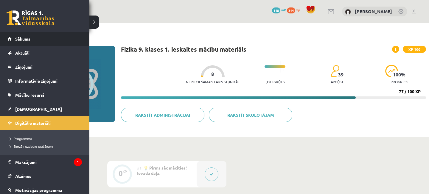
click at [25, 38] on span "Sākums" at bounding box center [22, 38] width 15 height 5
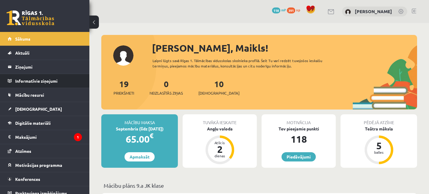
scroll to position [129, 0]
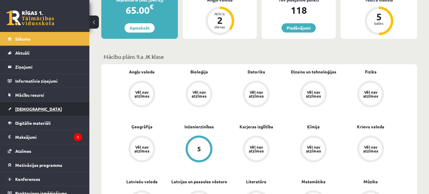
click at [28, 109] on span "[DEMOGRAPHIC_DATA]" at bounding box center [38, 108] width 47 height 5
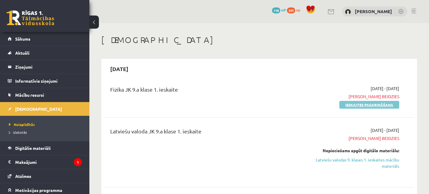
click at [371, 104] on link "Ieskaites pagarināšana" at bounding box center [370, 105] width 60 height 8
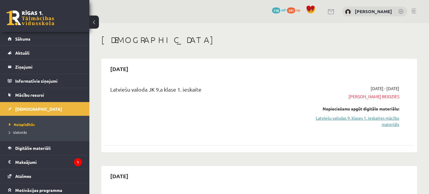
click at [368, 119] on link "Latviešu valodas 9. klases 1. ieskaites mācību materiāls" at bounding box center [354, 121] width 90 height 13
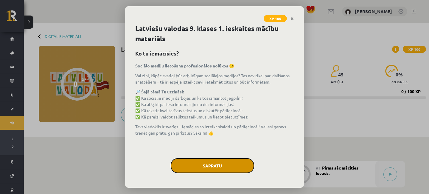
click at [230, 166] on button "Sapratu" at bounding box center [212, 165] width 83 height 15
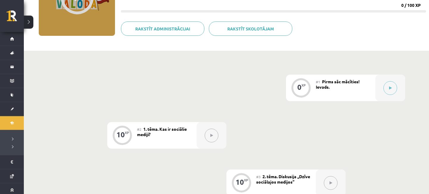
scroll to position [32, 0]
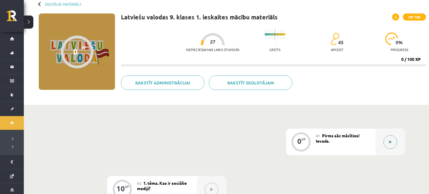
click at [393, 143] on button at bounding box center [391, 142] width 14 height 14
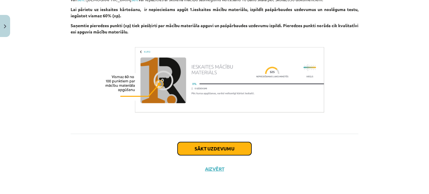
click at [227, 146] on button "Sākt uzdevumu" at bounding box center [215, 148] width 74 height 13
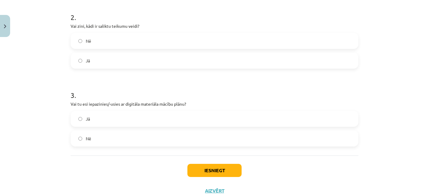
scroll to position [194, 0]
click at [78, 119] on label "Jā" at bounding box center [214, 118] width 287 height 15
click at [206, 165] on button "Iesniegt" at bounding box center [215, 169] width 54 height 13
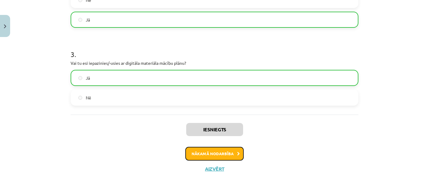
click at [216, 154] on button "Nākamā nodarbība" at bounding box center [214, 154] width 58 height 14
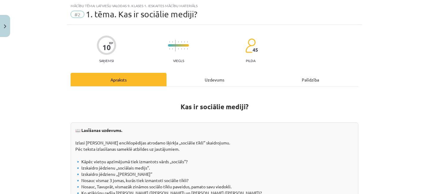
scroll to position [98, 0]
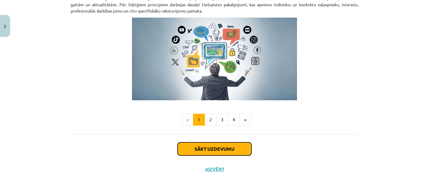
click at [220, 148] on button "Sākt uzdevumu" at bounding box center [215, 148] width 74 height 13
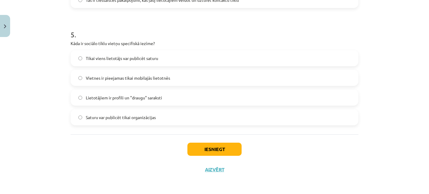
scroll to position [568, 0]
click at [221, 150] on button "Iesniegt" at bounding box center [215, 148] width 54 height 13
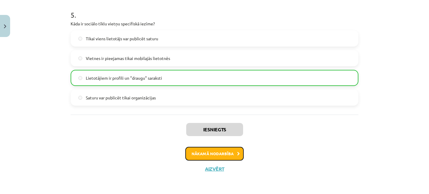
click at [213, 157] on button "Nākamā nodarbība" at bounding box center [214, 154] width 58 height 14
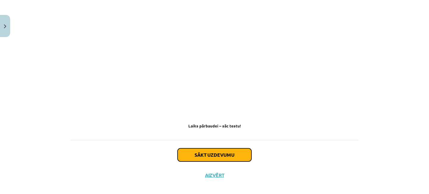
click at [231, 153] on button "Sākt uzdevumu" at bounding box center [215, 154] width 74 height 13
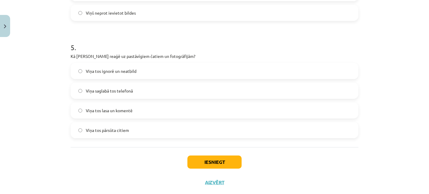
scroll to position [568, 0]
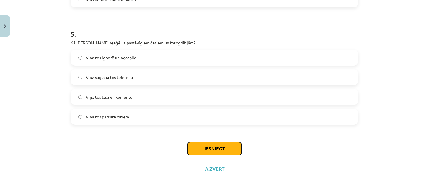
drag, startPoint x: 220, startPoint y: 148, endPoint x: 223, endPoint y: 145, distance: 4.6
click at [220, 148] on button "Iesniegt" at bounding box center [215, 148] width 54 height 13
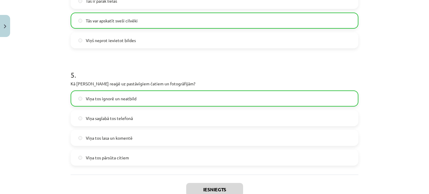
scroll to position [540, 0]
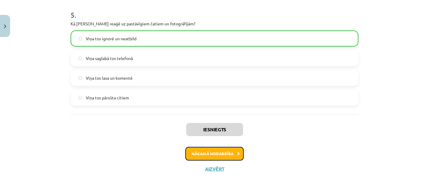
click at [233, 151] on button "Nākamā nodarbība" at bounding box center [214, 154] width 58 height 14
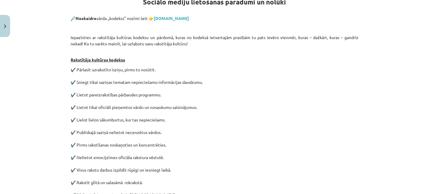
scroll to position [100, 0]
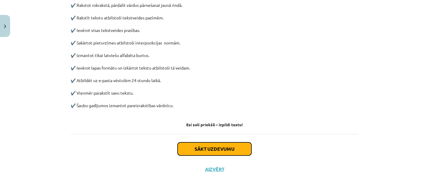
click at [235, 146] on button "Sākt uzdevumu" at bounding box center [215, 148] width 74 height 13
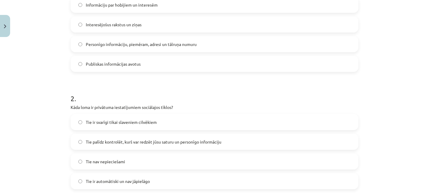
scroll to position [154, 0]
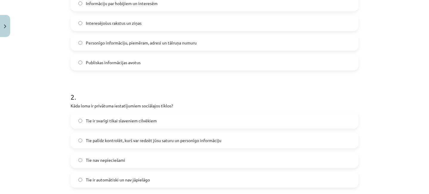
click at [78, 140] on label "Tie palīdz kontrolēt, kurš var redzēt jūsu saturu un personīgo informāciju" at bounding box center [214, 140] width 287 height 15
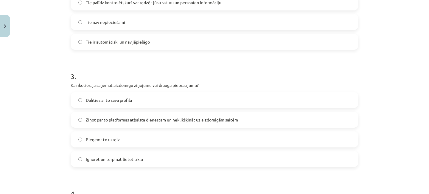
scroll to position [292, 0]
click at [81, 123] on label "Ziņot par to platformas atbalsta dienestam un neklikšķināt uz aizdomīgām saitēm" at bounding box center [214, 118] width 287 height 15
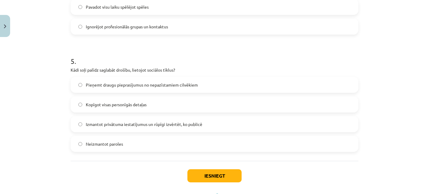
scroll to position [542, 0]
click at [78, 124] on label "Izmantot privātuma iestatījumus un rūpīgi izvērtēt, ko publicē" at bounding box center [214, 123] width 287 height 15
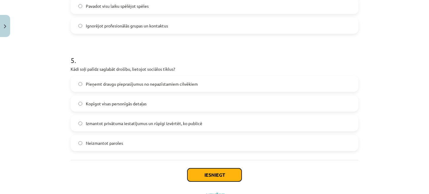
click at [226, 178] on button "Iesniegt" at bounding box center [215, 174] width 54 height 13
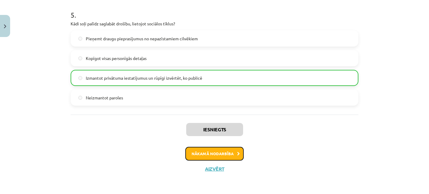
click at [211, 154] on button "Nākamā nodarbība" at bounding box center [214, 154] width 58 height 14
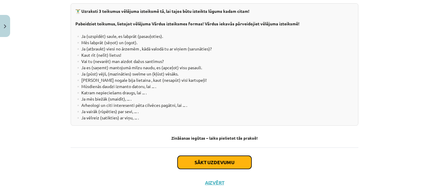
click at [225, 156] on button "Sākt uzdevumu" at bounding box center [215, 162] width 74 height 13
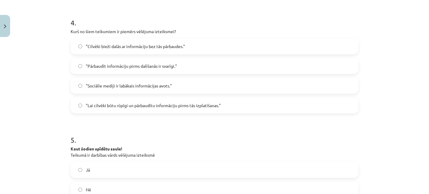
scroll to position [416, 0]
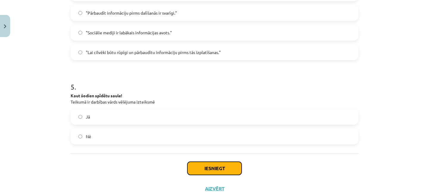
click at [213, 167] on button "Iesniegt" at bounding box center [215, 168] width 54 height 13
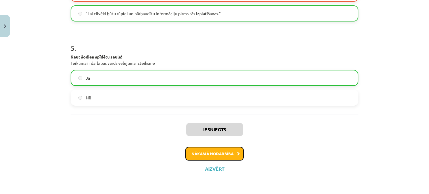
click at [219, 154] on button "Nākamā nodarbība" at bounding box center [214, 154] width 58 height 14
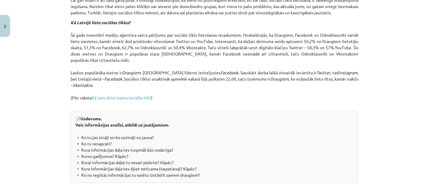
scroll to position [597, 0]
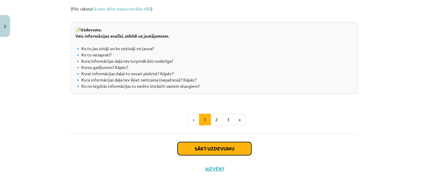
click at [228, 149] on button "Sākt uzdevumu" at bounding box center [215, 148] width 74 height 13
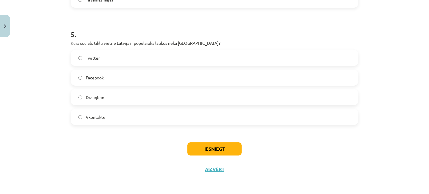
scroll to position [568, 0]
click at [220, 148] on button "Iesniegt" at bounding box center [215, 148] width 54 height 13
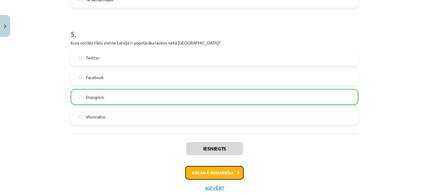
click at [221, 174] on button "Nākamā nodarbība" at bounding box center [214, 173] width 58 height 14
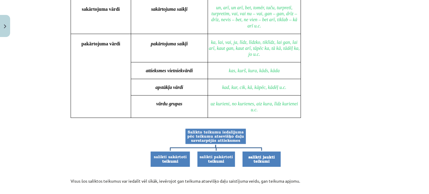
scroll to position [603, 0]
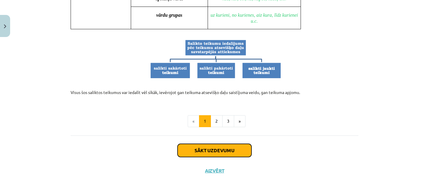
click at [210, 147] on button "Sākt uzdevumu" at bounding box center [215, 150] width 74 height 13
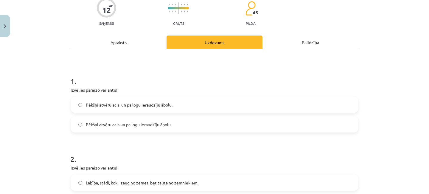
scroll to position [83, 0]
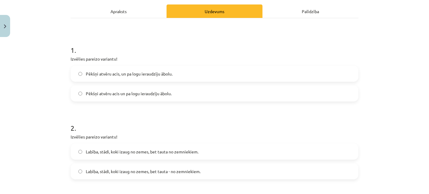
click at [83, 93] on label "Pēkšņi atvēru acis un pa logu ieraudzīju ābolu." at bounding box center [214, 93] width 287 height 15
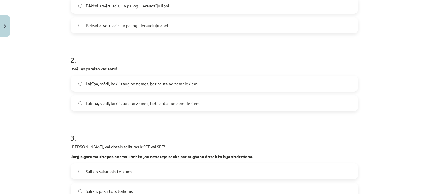
scroll to position [166, 0]
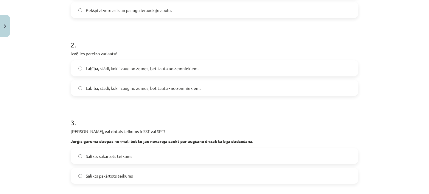
click at [82, 88] on label "Labība, stādi, koki izaug no zemes, bet tauta - no zemniekiem." at bounding box center [214, 88] width 287 height 15
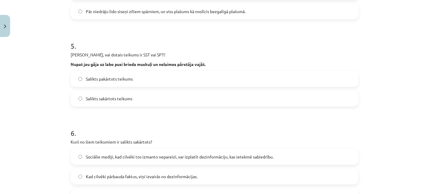
scroll to position [471, 0]
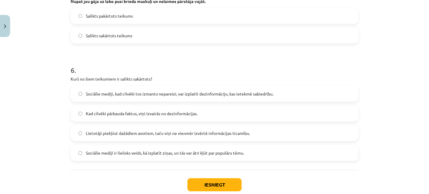
click at [77, 133] on label "Lietotāji piekļūst dažādiem avotiem, taču viņi ne vienmēr izvērtē informācijas …" at bounding box center [214, 133] width 287 height 15
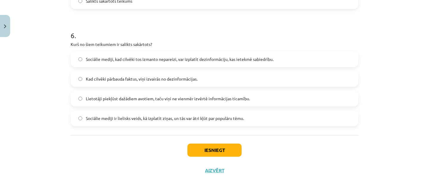
scroll to position [508, 0]
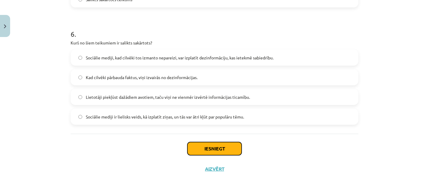
click at [212, 146] on button "Iesniegt" at bounding box center [215, 148] width 54 height 13
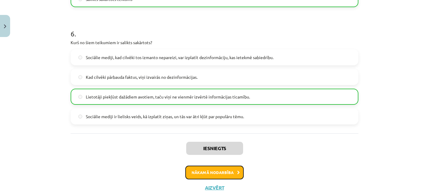
click at [229, 173] on button "Nākamā nodarbība" at bounding box center [214, 172] width 58 height 14
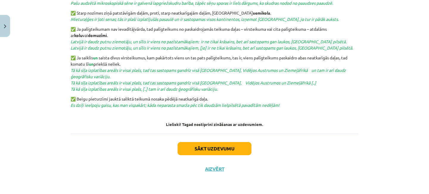
scroll to position [258, 0]
click at [224, 147] on button "Sākt uzdevumu" at bounding box center [215, 149] width 74 height 13
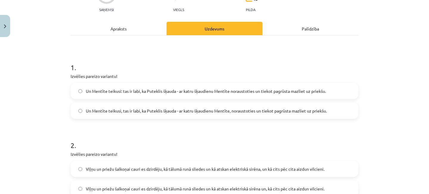
scroll to position [70, 0]
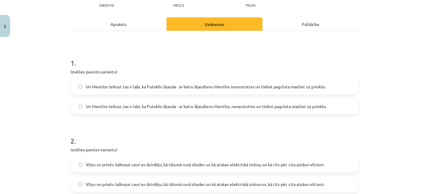
click at [83, 106] on label "Un Mentīte teikusi, tas ir labi, ka Puteklis šķauda - ar katru šķaudienu Mentīt…" at bounding box center [214, 106] width 287 height 15
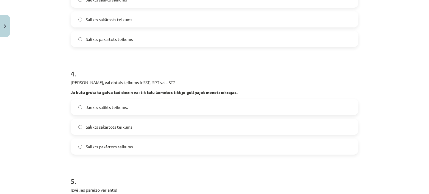
scroll to position [320, 0]
drag, startPoint x: 78, startPoint y: 125, endPoint x: 145, endPoint y: 127, distance: 67.4
click at [78, 125] on label "Salikts sakārtots teikums" at bounding box center [214, 125] width 287 height 15
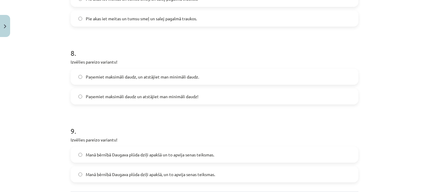
scroll to position [736, 0]
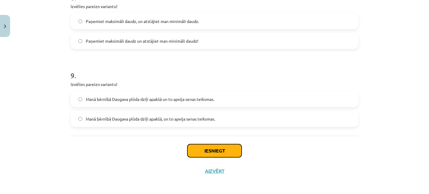
drag, startPoint x: 227, startPoint y: 152, endPoint x: 256, endPoint y: 69, distance: 87.4
click at [227, 152] on button "Iesniegt" at bounding box center [215, 150] width 54 height 13
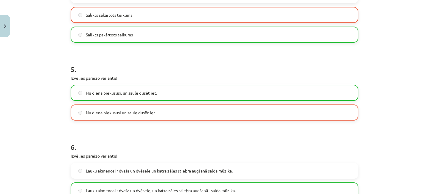
scroll to position [375, 0]
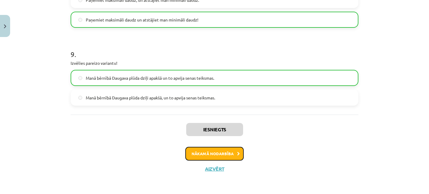
click at [219, 159] on button "Nākamā nodarbība" at bounding box center [214, 154] width 58 height 14
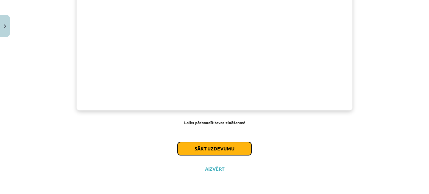
click at [225, 148] on button "Sākt uzdevumu" at bounding box center [215, 148] width 74 height 13
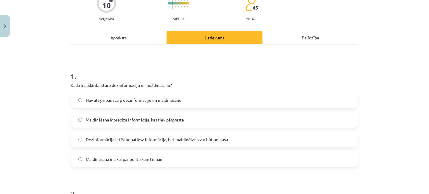
scroll to position [70, 0]
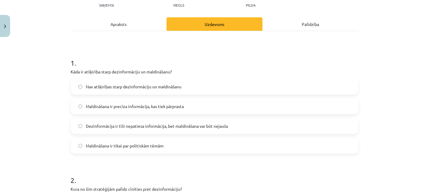
click at [83, 86] on label "Nav atšķirības starp dezinformāciju un maldināšanu" at bounding box center [214, 86] width 287 height 15
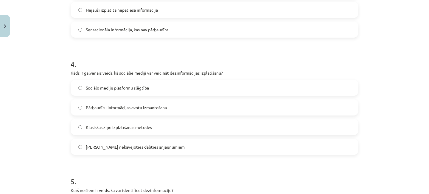
scroll to position [431, 0]
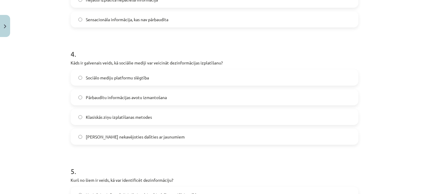
click at [78, 120] on label "Klasiskās ziņu izplatīšanas metodes" at bounding box center [214, 116] width 287 height 15
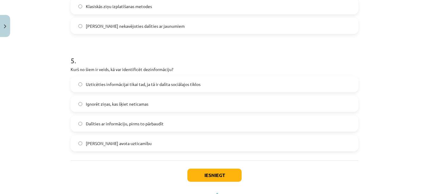
scroll to position [542, 0]
click at [215, 176] on button "Iesniegt" at bounding box center [215, 174] width 54 height 13
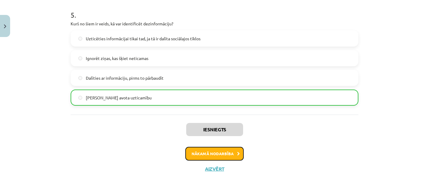
click at [214, 153] on button "Nākamā nodarbība" at bounding box center [214, 154] width 58 height 14
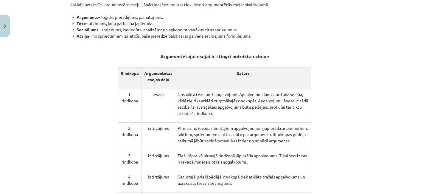
scroll to position [375, 0]
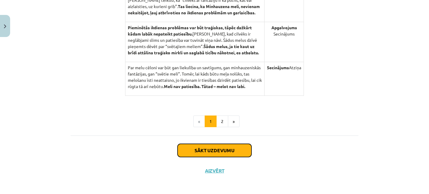
click at [220, 147] on button "Sākt uzdevumu" at bounding box center [215, 150] width 74 height 13
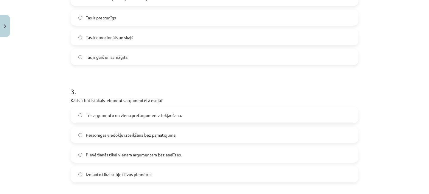
scroll to position [277, 0]
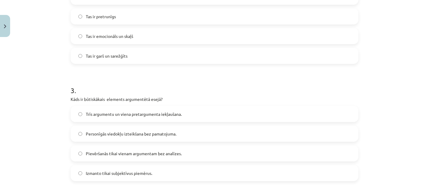
click at [78, 113] on label "Trīs argumentu un viena pretargumenta iekļaušana." at bounding box center [214, 113] width 287 height 15
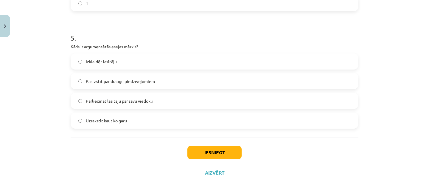
scroll to position [568, 0]
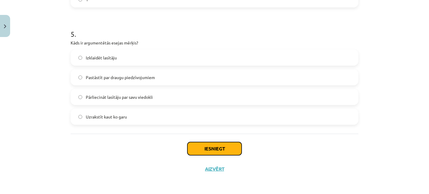
click at [225, 149] on button "Iesniegt" at bounding box center [215, 148] width 54 height 13
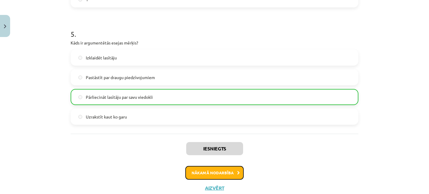
click at [229, 172] on button "Nākamā nodarbība" at bounding box center [214, 173] width 58 height 14
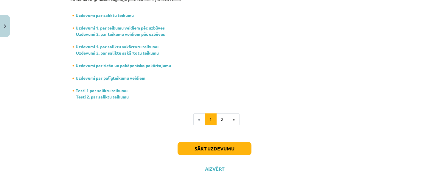
scroll to position [129, 0]
click at [222, 150] on button "Sākt uzdevumu" at bounding box center [215, 148] width 74 height 13
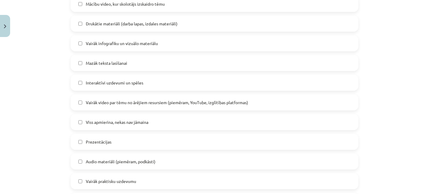
scroll to position [375, 0]
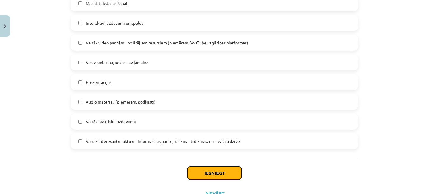
click at [222, 175] on button "Iesniegt" at bounding box center [215, 172] width 54 height 13
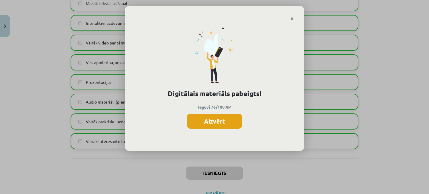
click at [212, 121] on button "Aizvērt" at bounding box center [214, 121] width 55 height 15
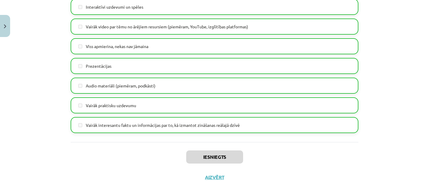
scroll to position [400, 0]
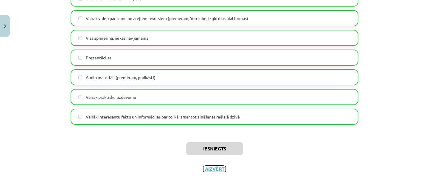
click at [216, 168] on button "Aizvērt" at bounding box center [214, 169] width 23 height 6
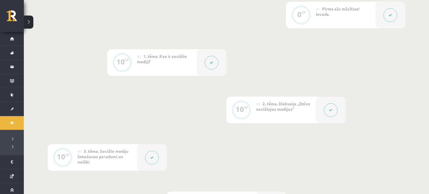
scroll to position [32, 0]
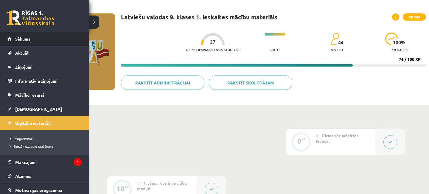
click at [23, 37] on span "Sākums" at bounding box center [22, 38] width 15 height 5
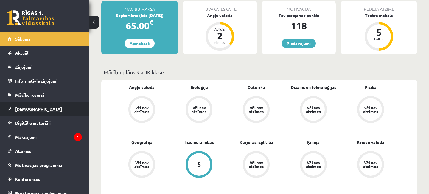
scroll to position [129, 0]
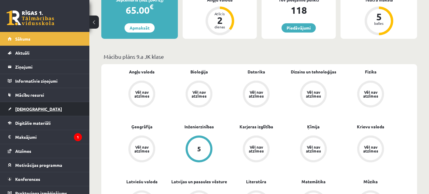
click at [38, 109] on link "[DEMOGRAPHIC_DATA]" at bounding box center [45, 109] width 74 height 14
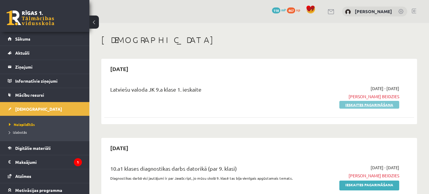
click at [366, 105] on link "Ieskaites pagarināšana" at bounding box center [370, 105] width 60 height 8
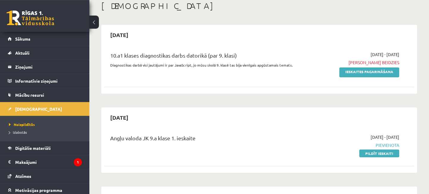
scroll to position [32, 0]
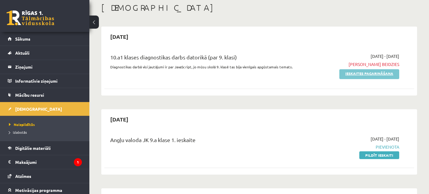
click at [357, 74] on link "Ieskaites pagarināšana" at bounding box center [370, 74] width 60 height 10
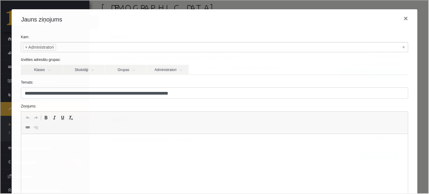
scroll to position [0, 0]
drag, startPoint x: 166, startPoint y: 143, endPoint x: 174, endPoint y: 134, distance: 11.6
click at [166, 143] on p "**********" at bounding box center [214, 143] width 375 height 6
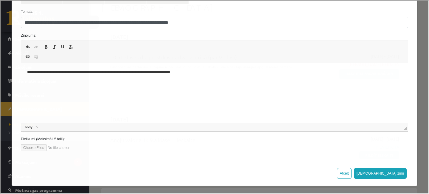
scroll to position [71, 0]
click at [395, 173] on button "[DEMOGRAPHIC_DATA] ziņu" at bounding box center [380, 172] width 53 height 11
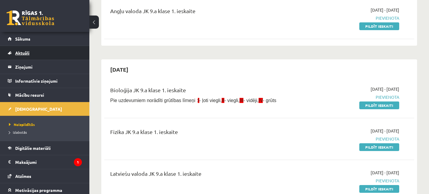
scroll to position [64, 0]
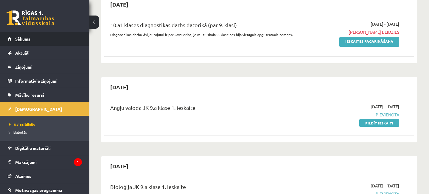
click at [25, 37] on span "Sākums" at bounding box center [22, 38] width 15 height 5
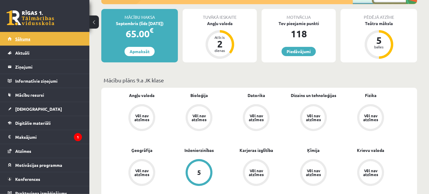
scroll to position [97, 0]
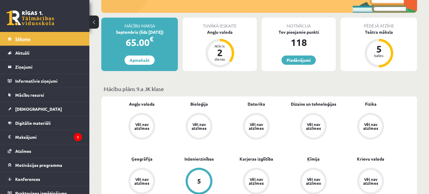
click at [26, 40] on span "Sākums" at bounding box center [22, 38] width 15 height 5
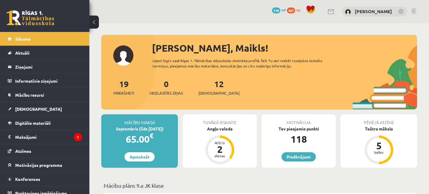
click at [416, 11] on link at bounding box center [414, 11] width 4 height 5
